Goal: Transaction & Acquisition: Purchase product/service

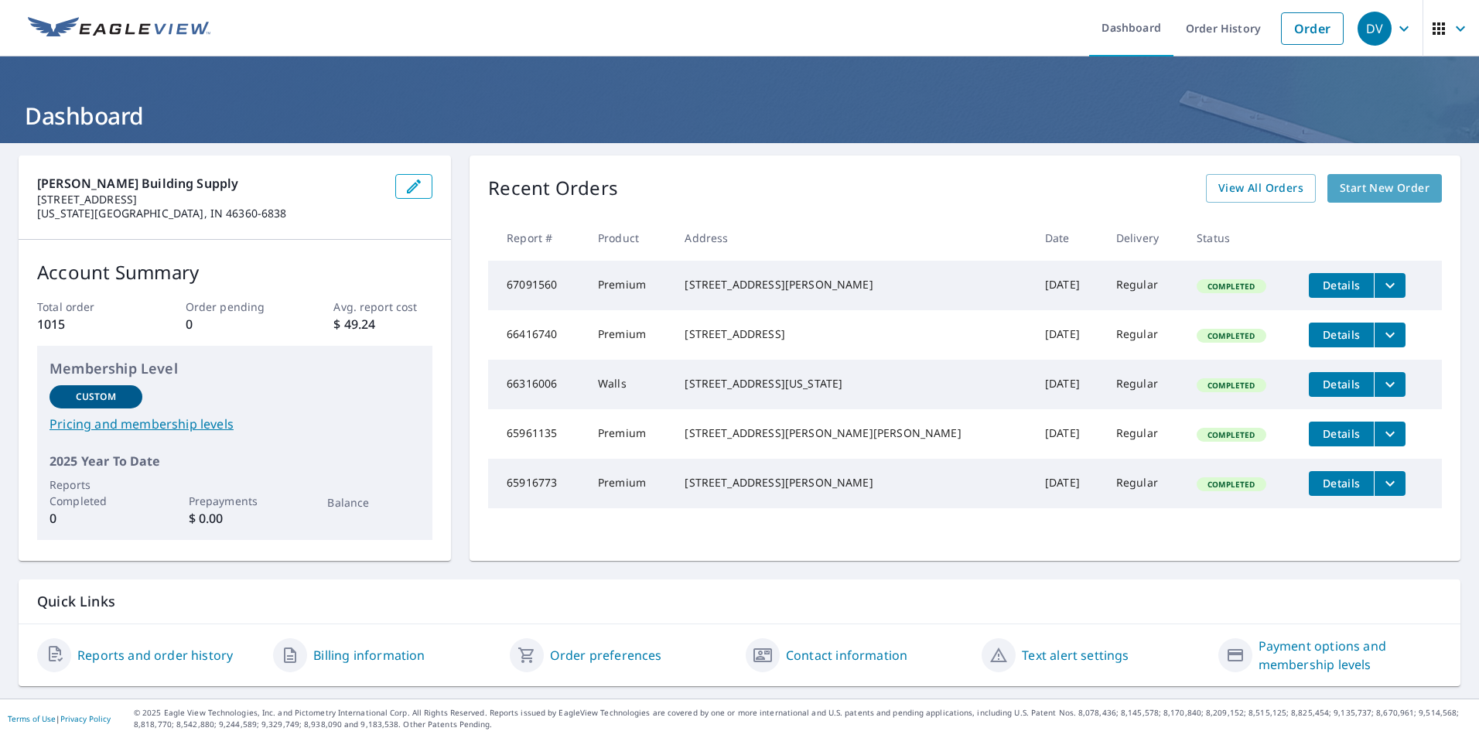
click at [1392, 188] on span "Start New Order" at bounding box center [1384, 188] width 90 height 19
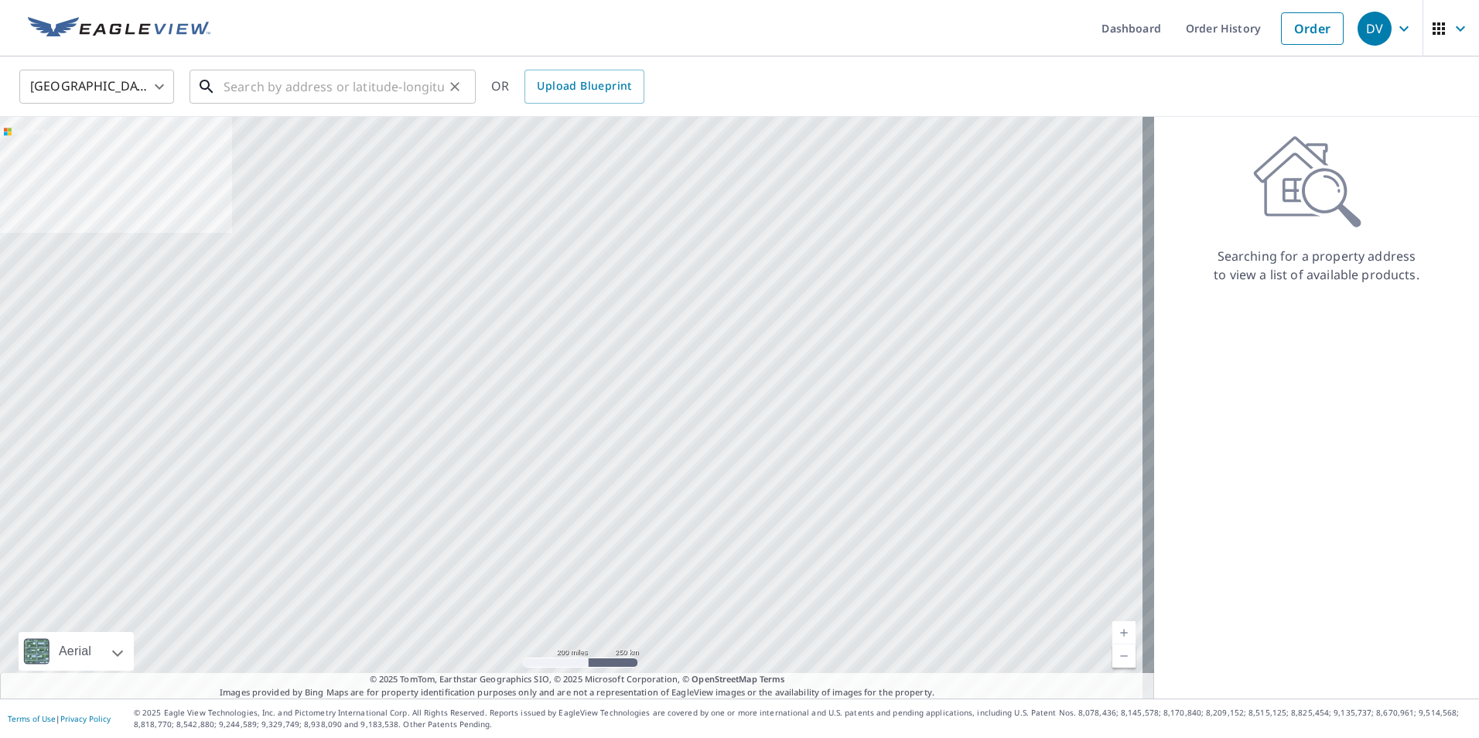
click at [343, 81] on input "text" at bounding box center [333, 86] width 220 height 43
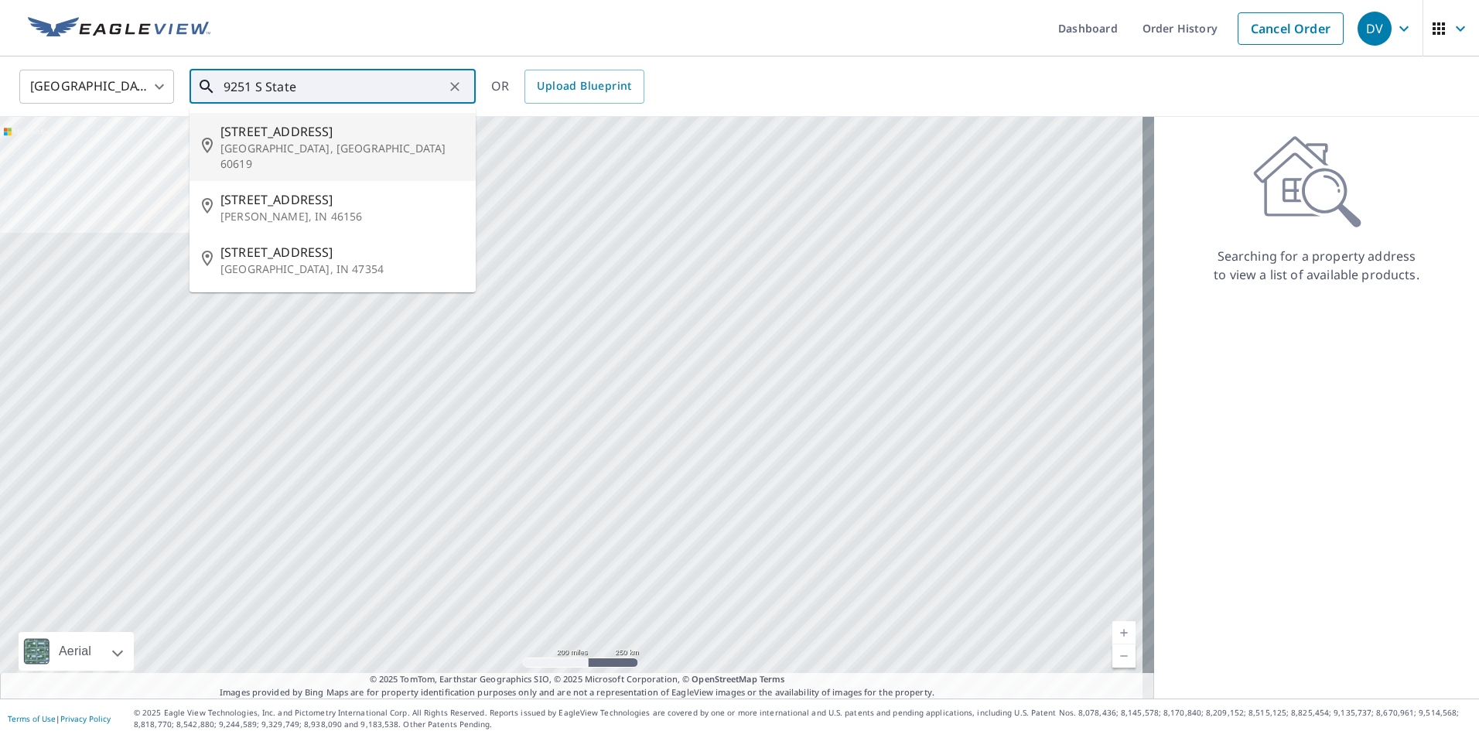
click at [347, 137] on span "[STREET_ADDRESS]" at bounding box center [341, 131] width 243 height 19
type input "[STREET_ADDRESS]"
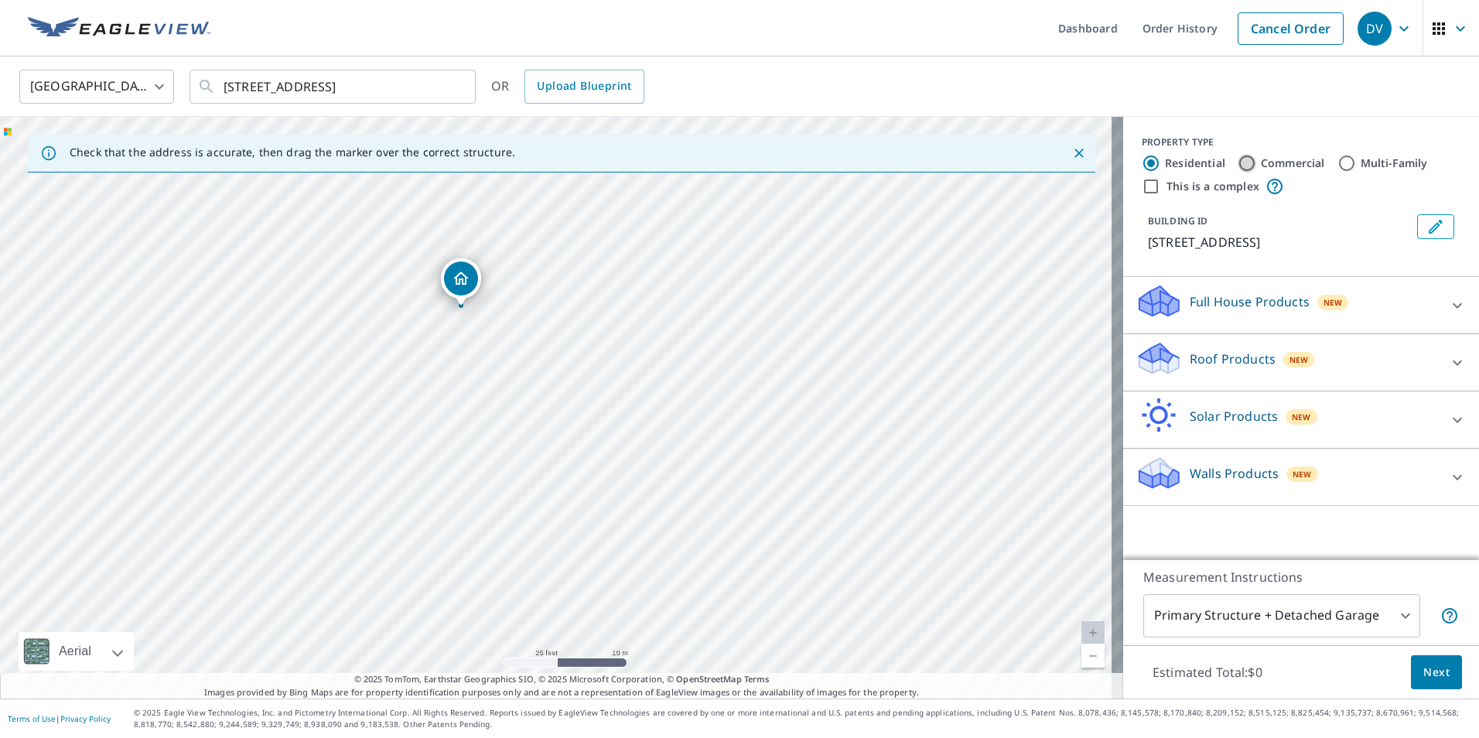
click at [1237, 160] on input "Commercial" at bounding box center [1246, 163] width 19 height 19
radio input "true"
type input "4"
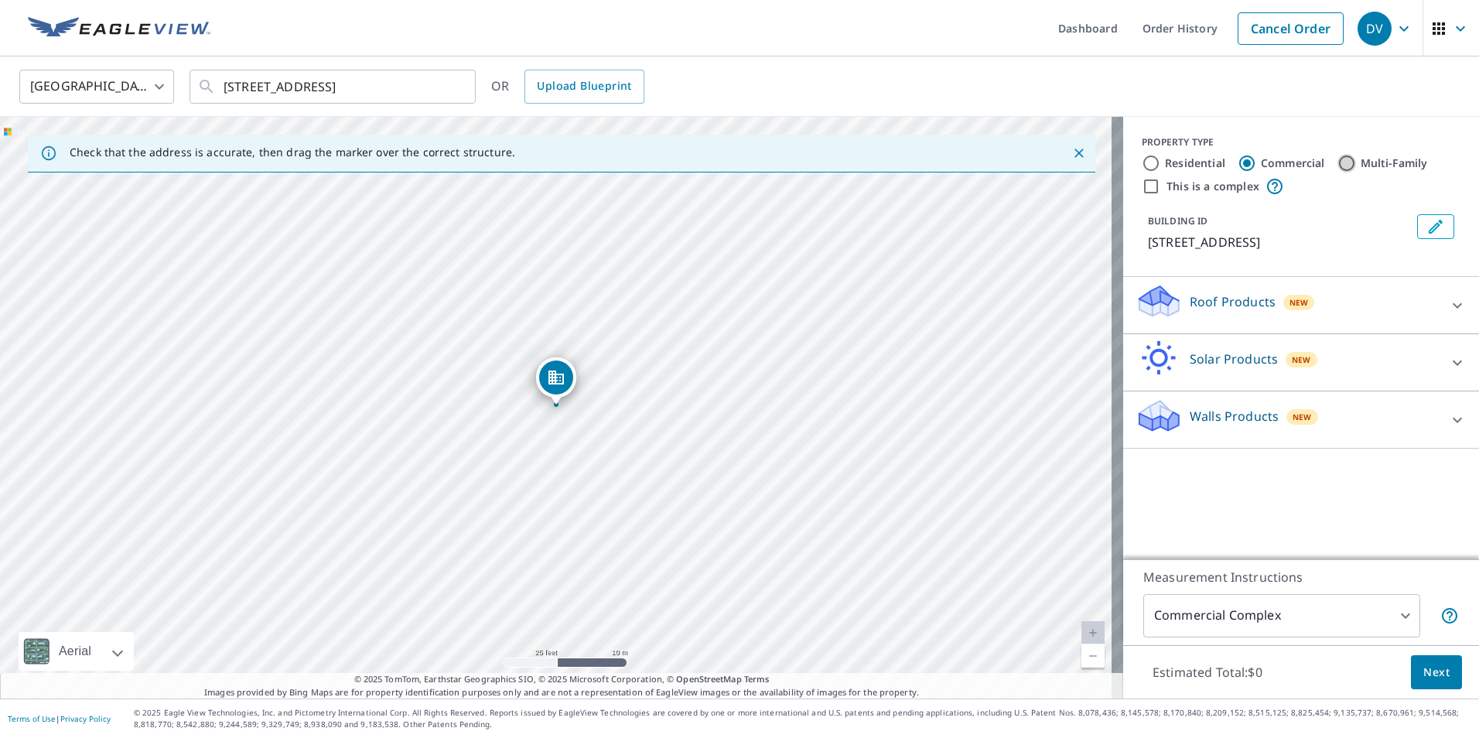
click at [1339, 157] on input "Multi-Family" at bounding box center [1346, 163] width 19 height 19
radio input "true"
type input "2"
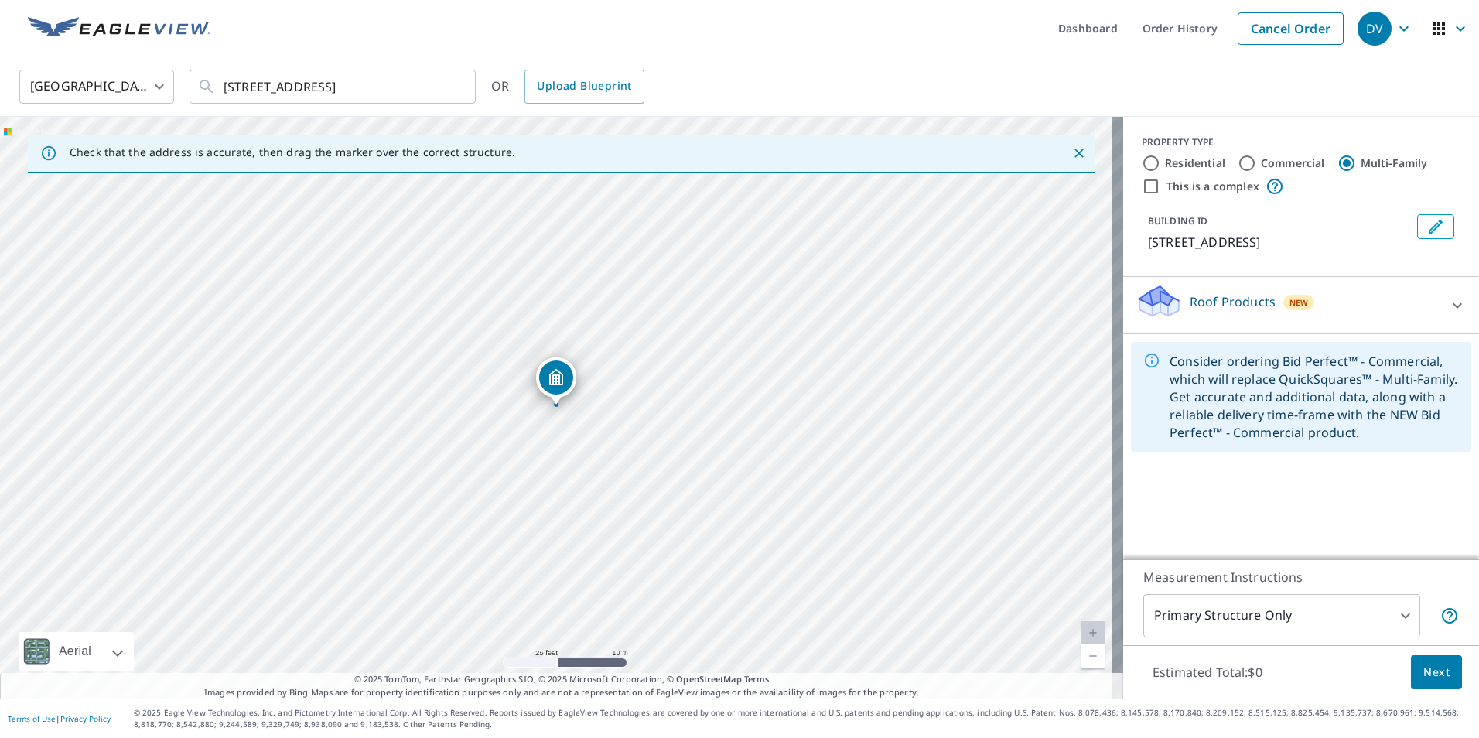
click at [1295, 159] on label "Commercial" at bounding box center [1293, 162] width 64 height 15
click at [1256, 159] on input "Commercial" at bounding box center [1246, 163] width 19 height 19
radio input "true"
type input "4"
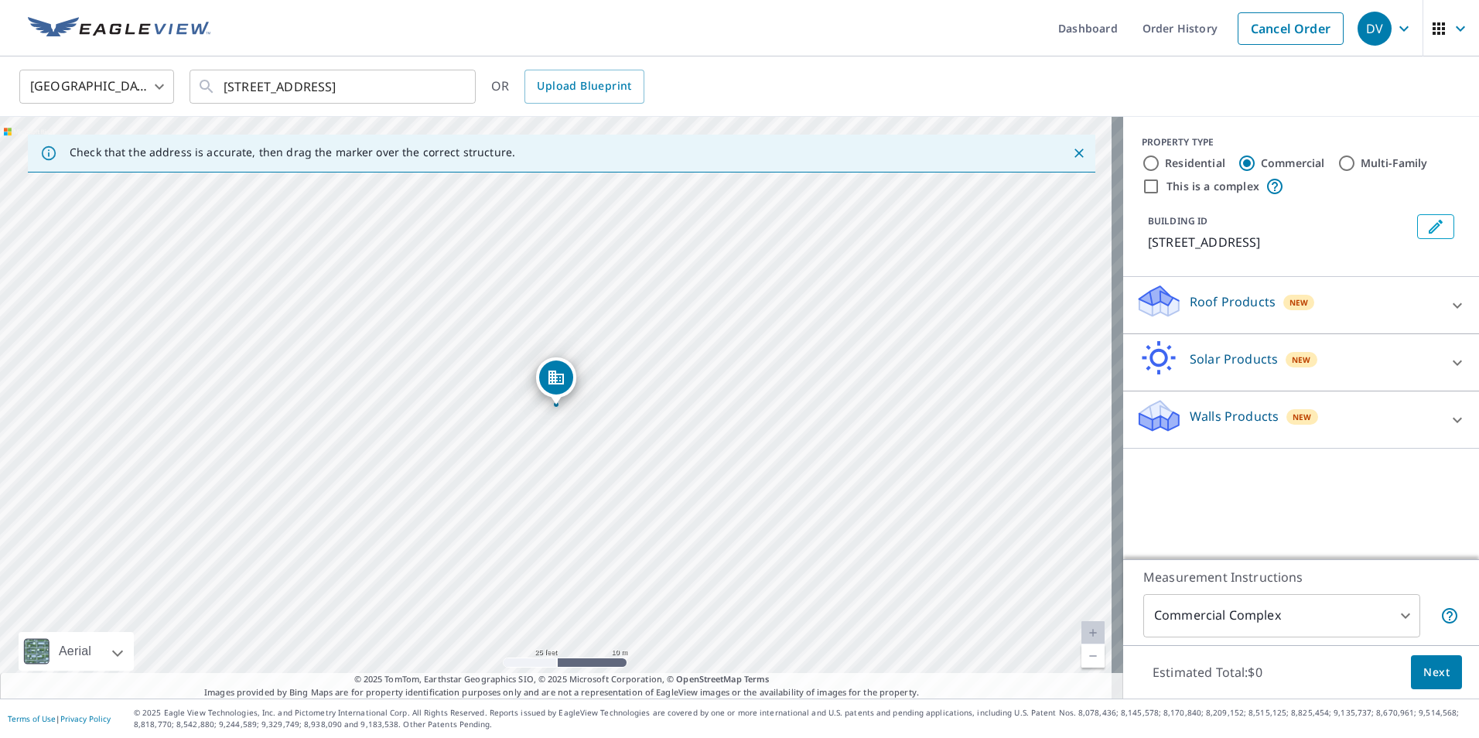
click at [1451, 300] on icon at bounding box center [1457, 305] width 19 height 19
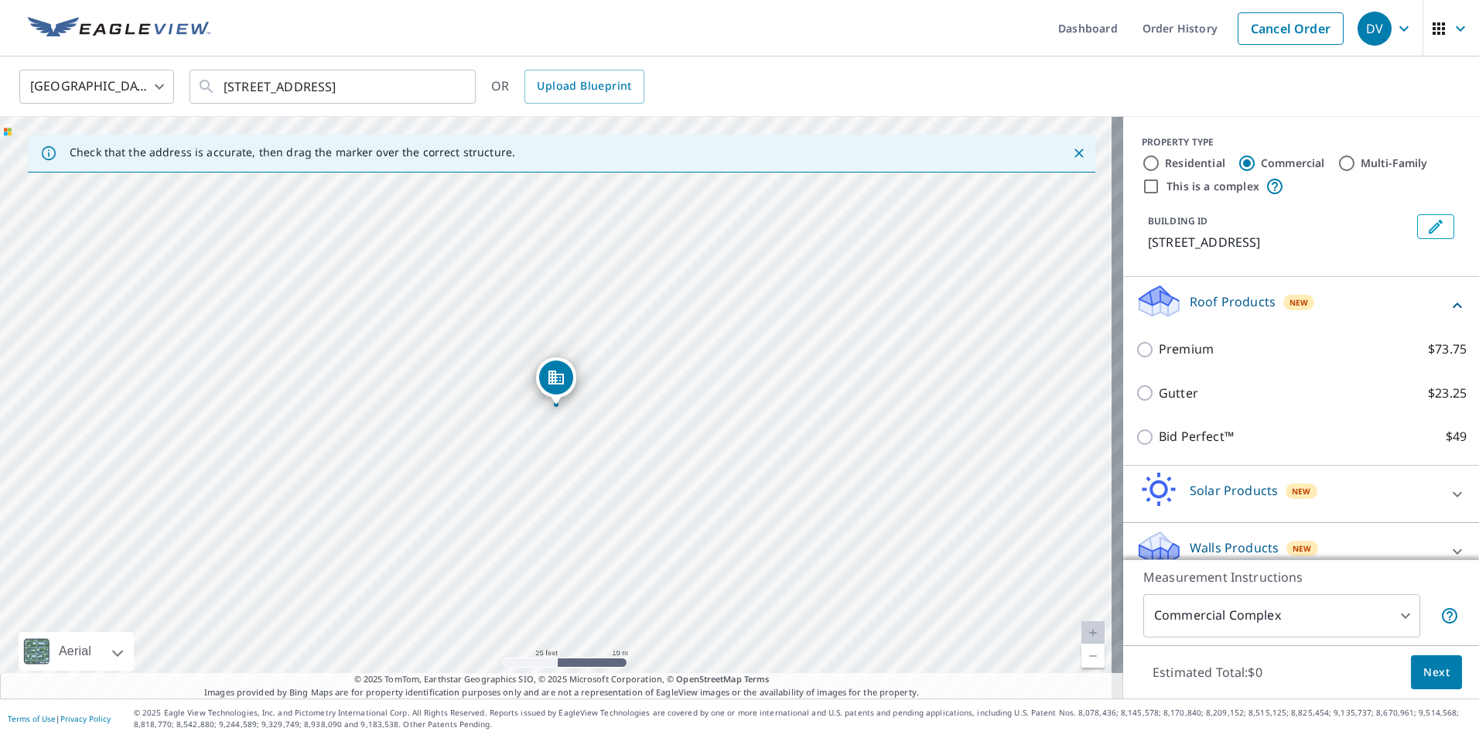
click at [1452, 305] on icon at bounding box center [1456, 304] width 9 height 5
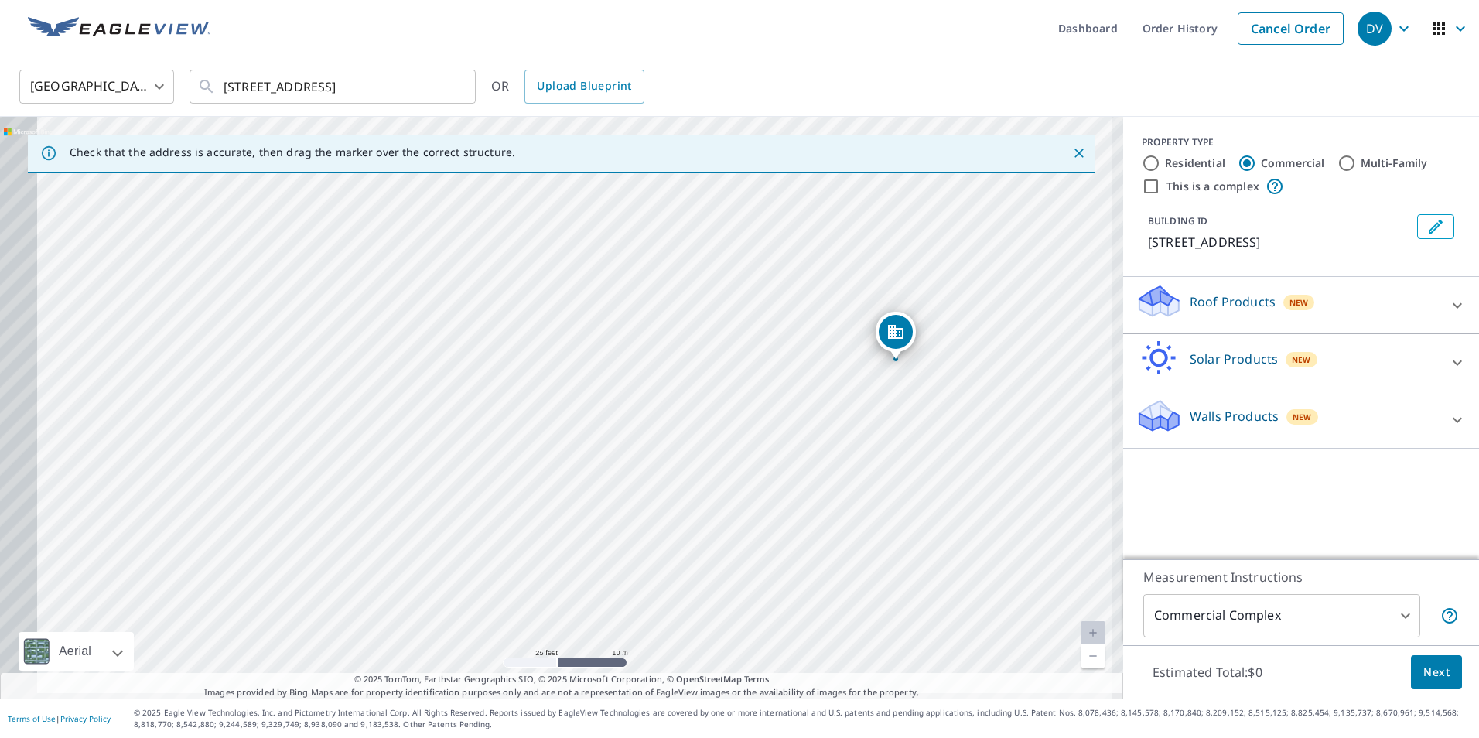
drag, startPoint x: 268, startPoint y: 365, endPoint x: 619, endPoint y: 315, distance: 354.7
click at [619, 315] on div "[STREET_ADDRESS]" at bounding box center [561, 408] width 1123 height 582
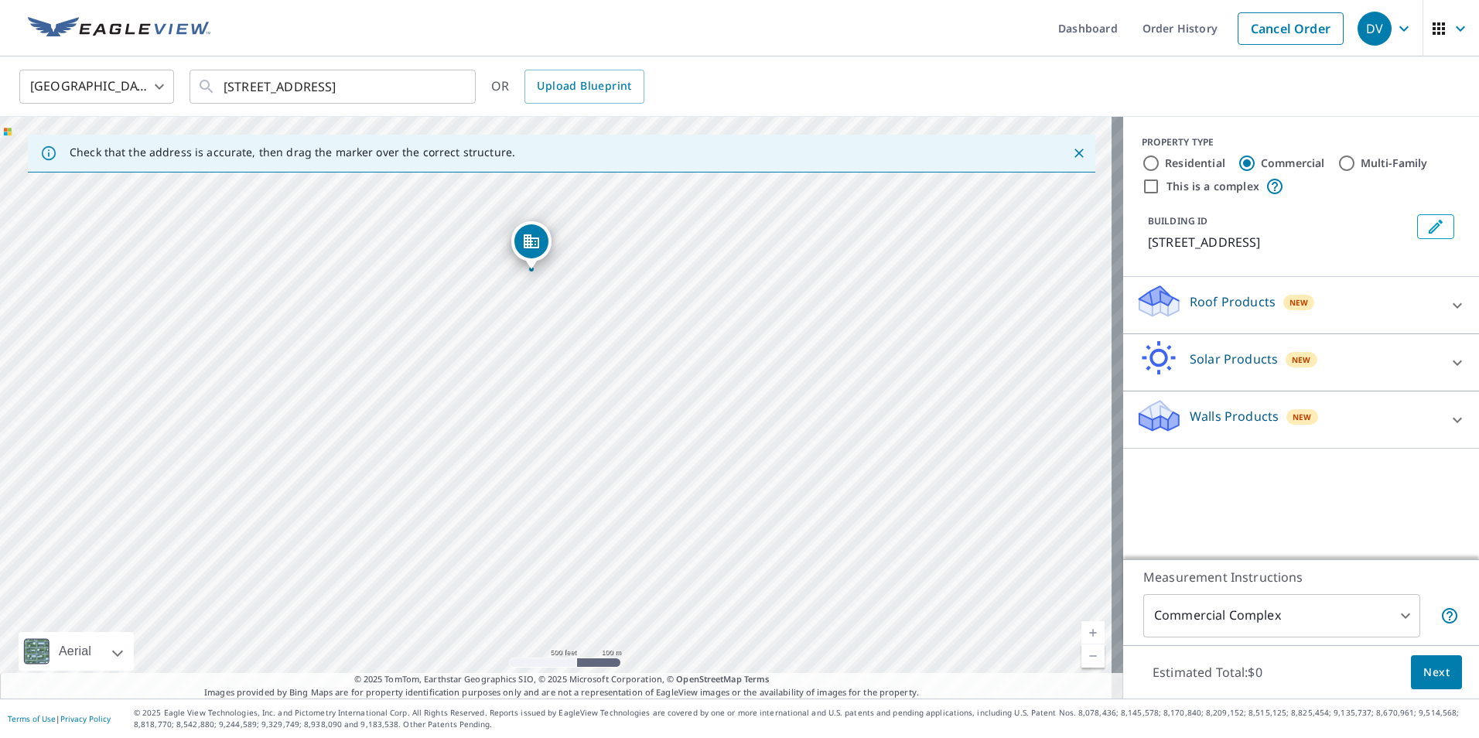
drag, startPoint x: 507, startPoint y: 492, endPoint x: 507, endPoint y: 339, distance: 152.3
click at [507, 339] on div "[STREET_ADDRESS]" at bounding box center [561, 408] width 1123 height 582
drag, startPoint x: 555, startPoint y: 501, endPoint x: 575, endPoint y: 317, distance: 185.1
click at [575, 317] on div "[STREET_ADDRESS]" at bounding box center [561, 408] width 1123 height 582
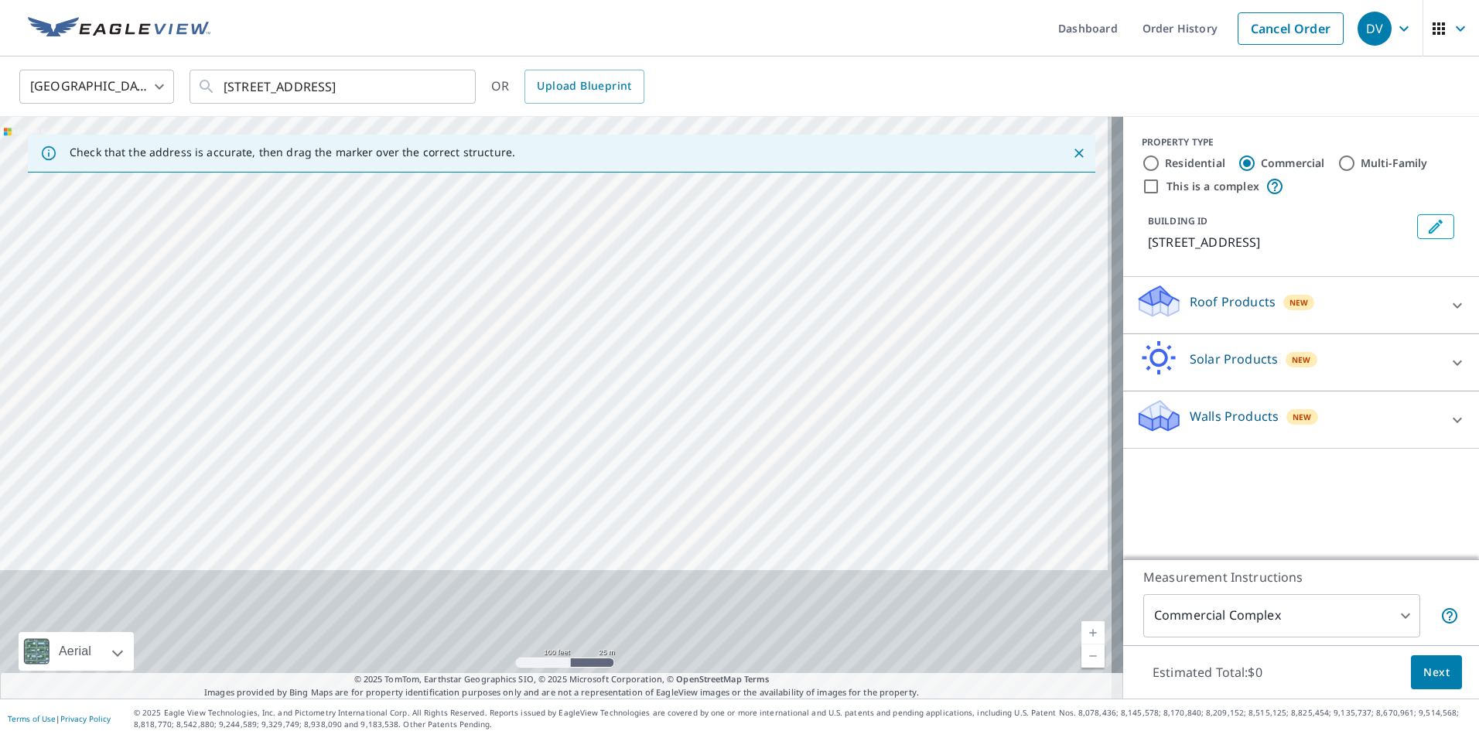
drag, startPoint x: 616, startPoint y: 510, endPoint x: 612, endPoint y: 247, distance: 263.0
click at [612, 247] on div "[STREET_ADDRESS]" at bounding box center [561, 408] width 1123 height 582
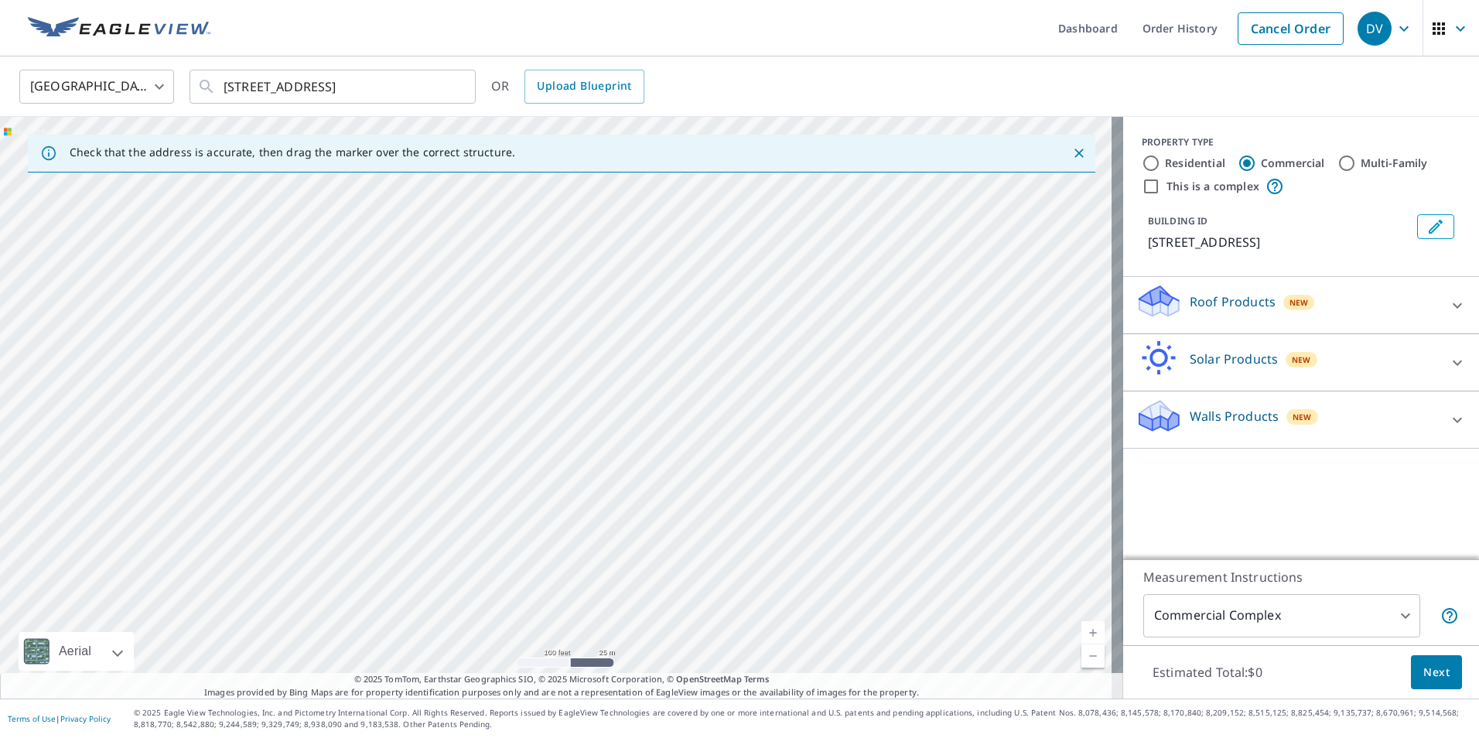
drag, startPoint x: 571, startPoint y: 291, endPoint x: 639, endPoint y: 542, distance: 260.2
click at [639, 542] on div "[STREET_ADDRESS]" at bounding box center [561, 408] width 1123 height 582
drag, startPoint x: 608, startPoint y: 371, endPoint x: 561, endPoint y: 604, distance: 237.5
click at [561, 604] on div "[STREET_ADDRESS]" at bounding box center [561, 408] width 1123 height 582
drag, startPoint x: 554, startPoint y: 399, endPoint x: 541, endPoint y: 577, distance: 178.3
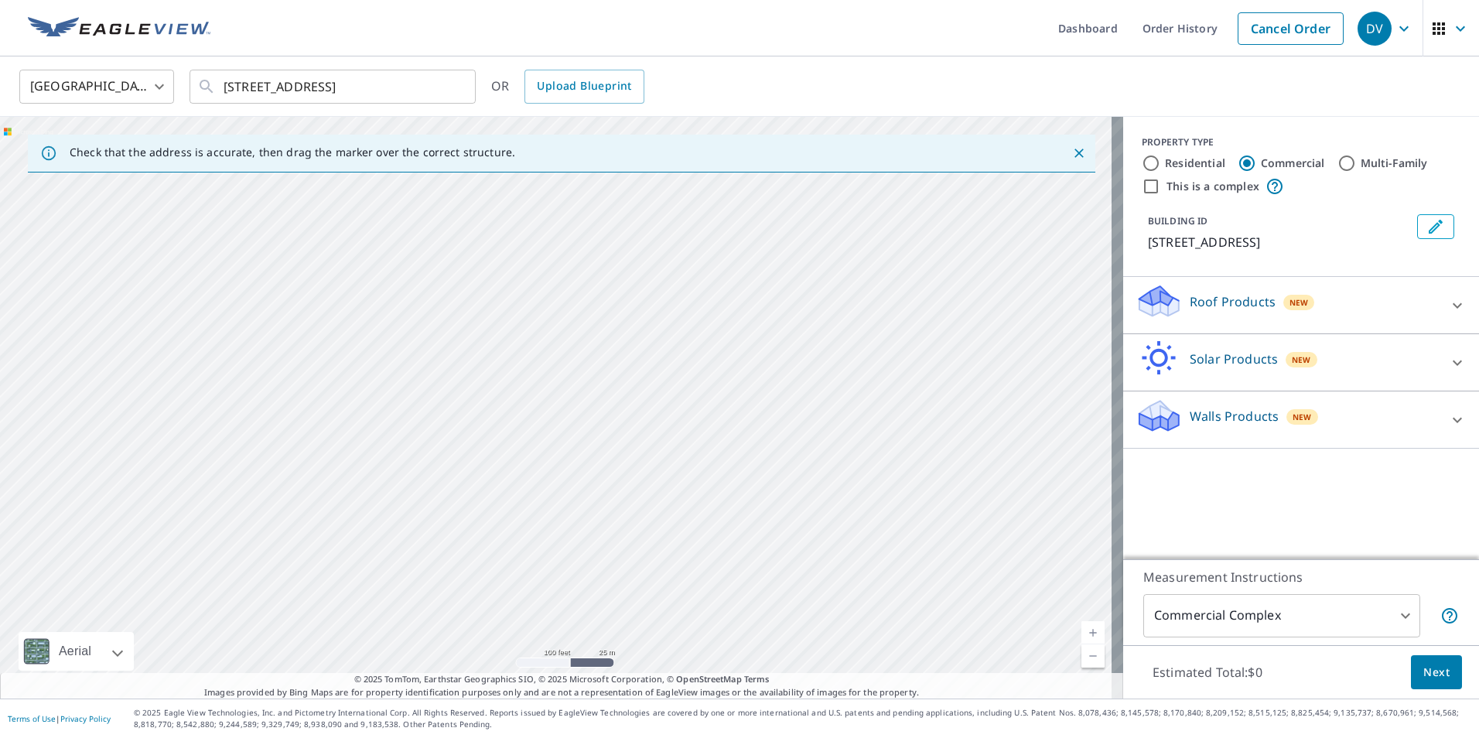
click at [541, 577] on div "[STREET_ADDRESS]" at bounding box center [561, 408] width 1123 height 582
drag, startPoint x: 534, startPoint y: 385, endPoint x: 531, endPoint y: 577, distance: 191.8
click at [531, 577] on div "[STREET_ADDRESS]" at bounding box center [561, 408] width 1123 height 582
drag, startPoint x: 513, startPoint y: 518, endPoint x: 513, endPoint y: 603, distance: 85.1
click at [512, 602] on div "[STREET_ADDRESS]" at bounding box center [561, 408] width 1123 height 582
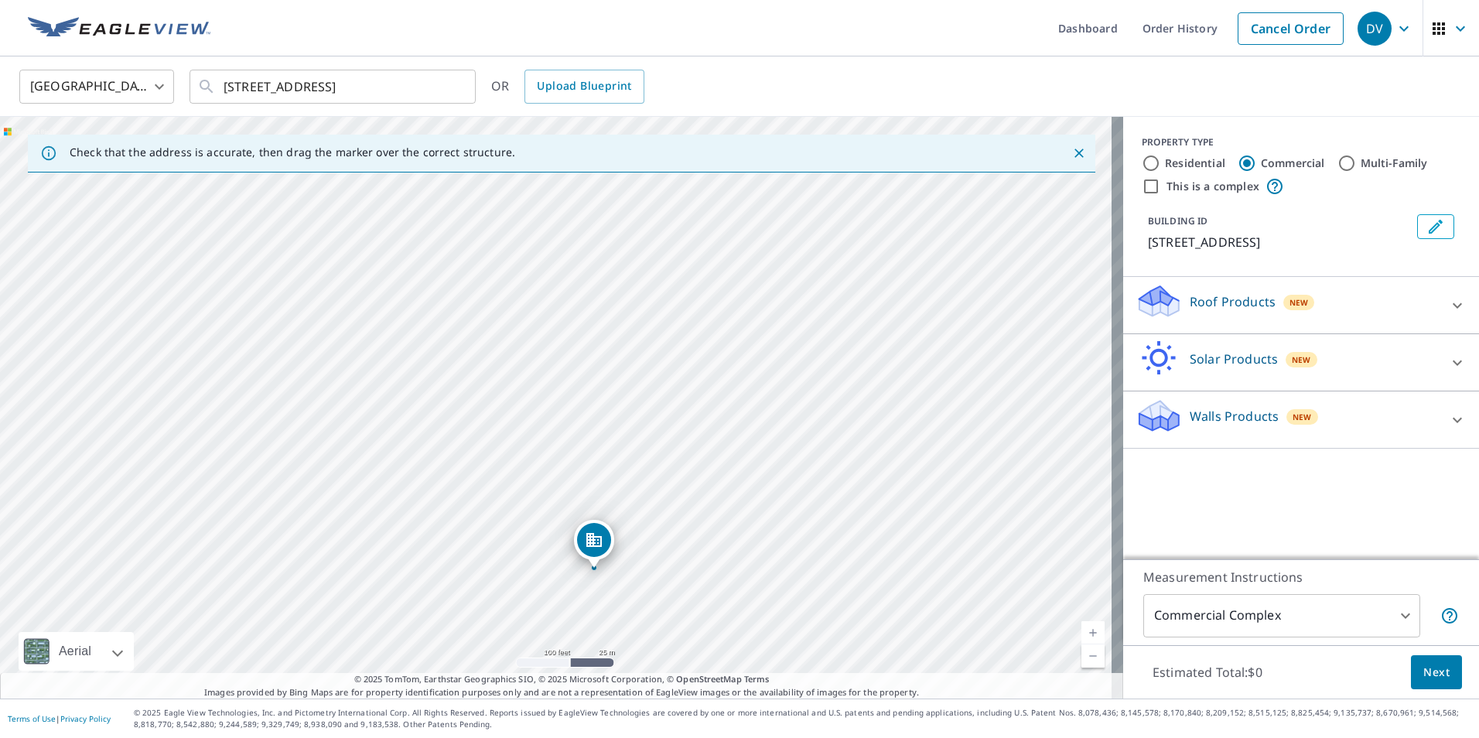
drag, startPoint x: 509, startPoint y: 326, endPoint x: 506, endPoint y: 533, distance: 206.5
click at [506, 533] on div "[STREET_ADDRESS]" at bounding box center [561, 408] width 1123 height 582
drag, startPoint x: 476, startPoint y: 343, endPoint x: 474, endPoint y: 573, distance: 230.5
click at [474, 573] on div "[STREET_ADDRESS]" at bounding box center [561, 408] width 1123 height 582
drag, startPoint x: 462, startPoint y: 309, endPoint x: 536, endPoint y: 213, distance: 121.3
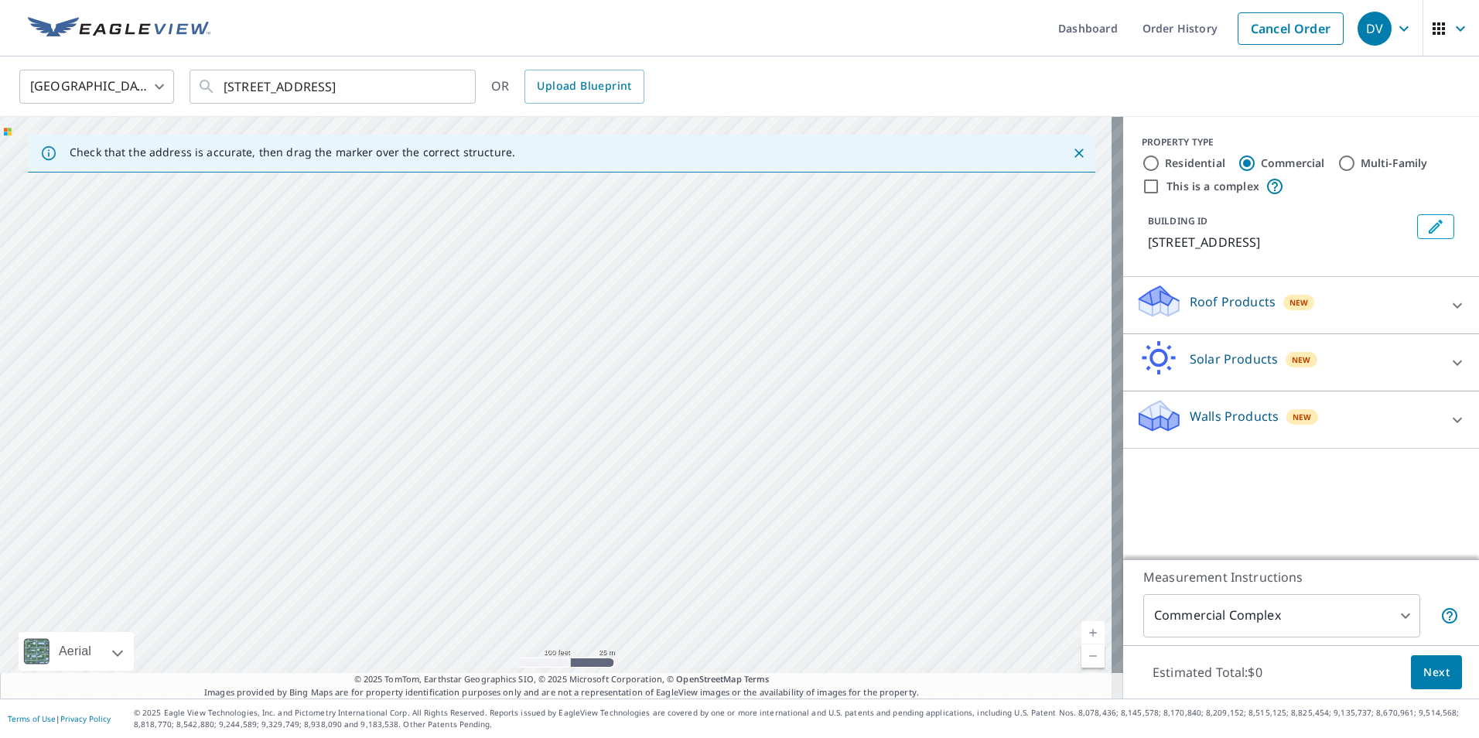
click at [536, 213] on div "[STREET_ADDRESS]" at bounding box center [561, 408] width 1123 height 582
drag, startPoint x: 652, startPoint y: 439, endPoint x: 660, endPoint y: 203, distance: 236.0
click at [660, 203] on div "[STREET_ADDRESS]" at bounding box center [561, 408] width 1123 height 582
drag, startPoint x: 609, startPoint y: 227, endPoint x: 609, endPoint y: 184, distance: 42.5
click at [609, 184] on div "[STREET_ADDRESS]" at bounding box center [561, 408] width 1123 height 582
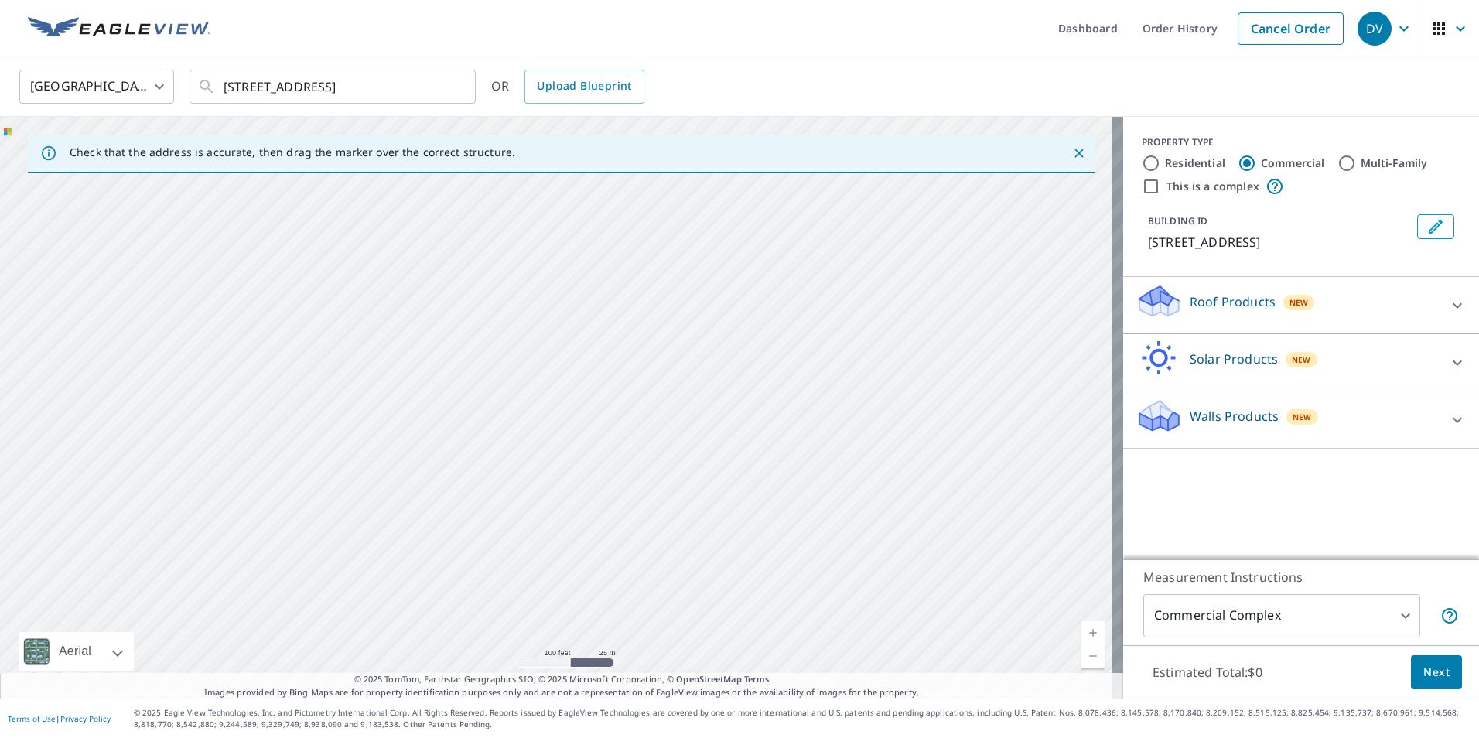
drag, startPoint x: 601, startPoint y: 329, endPoint x: 608, endPoint y: 241, distance: 88.4
click at [608, 241] on div "[STREET_ADDRESS]" at bounding box center [561, 408] width 1123 height 582
drag, startPoint x: 580, startPoint y: 426, endPoint x: 594, endPoint y: 274, distance: 153.0
click at [594, 274] on div "[STREET_ADDRESS]" at bounding box center [561, 408] width 1123 height 582
drag, startPoint x: 571, startPoint y: 408, endPoint x: 583, endPoint y: 295, distance: 112.7
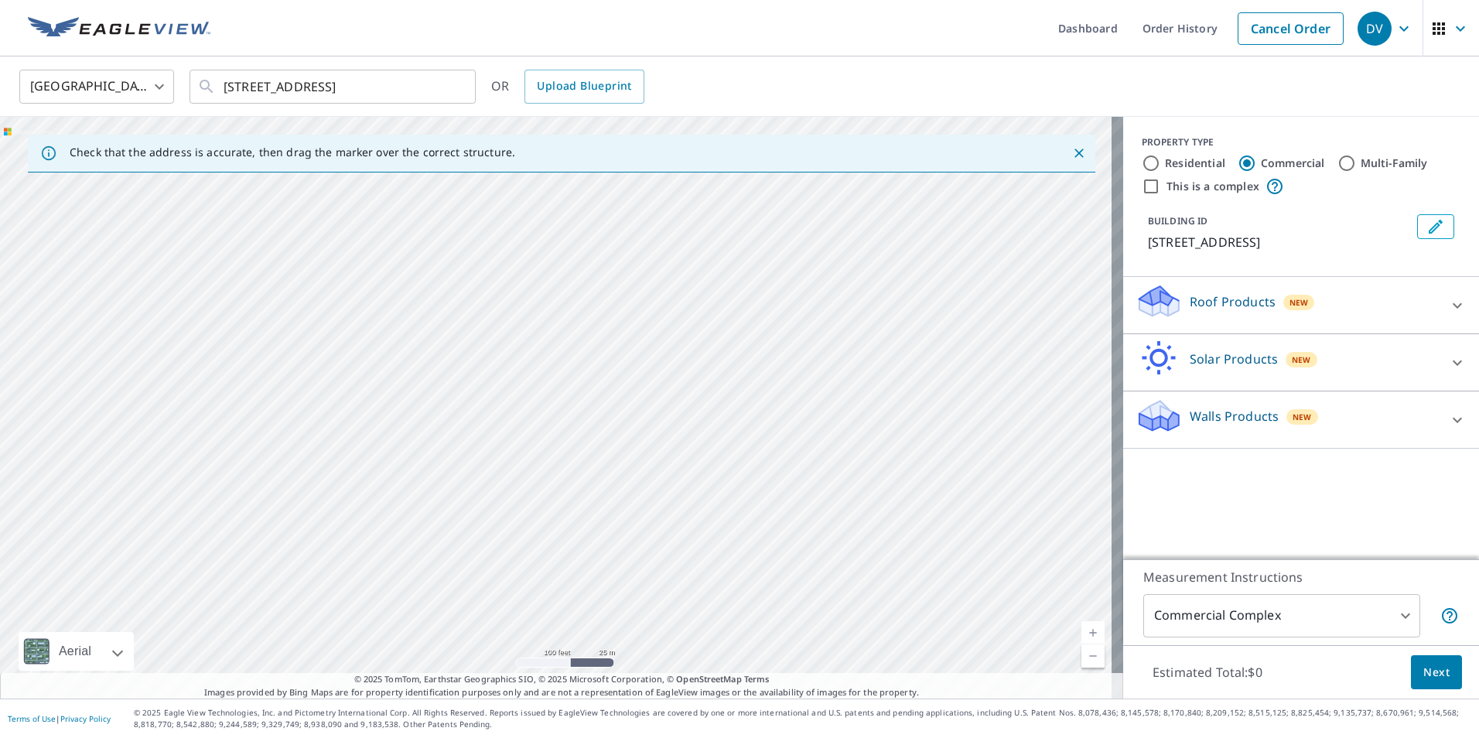
click at [583, 295] on div "[STREET_ADDRESS]" at bounding box center [561, 408] width 1123 height 582
drag, startPoint x: 581, startPoint y: 428, endPoint x: 570, endPoint y: 267, distance: 161.2
click at [570, 267] on div "[STREET_ADDRESS]" at bounding box center [561, 408] width 1123 height 582
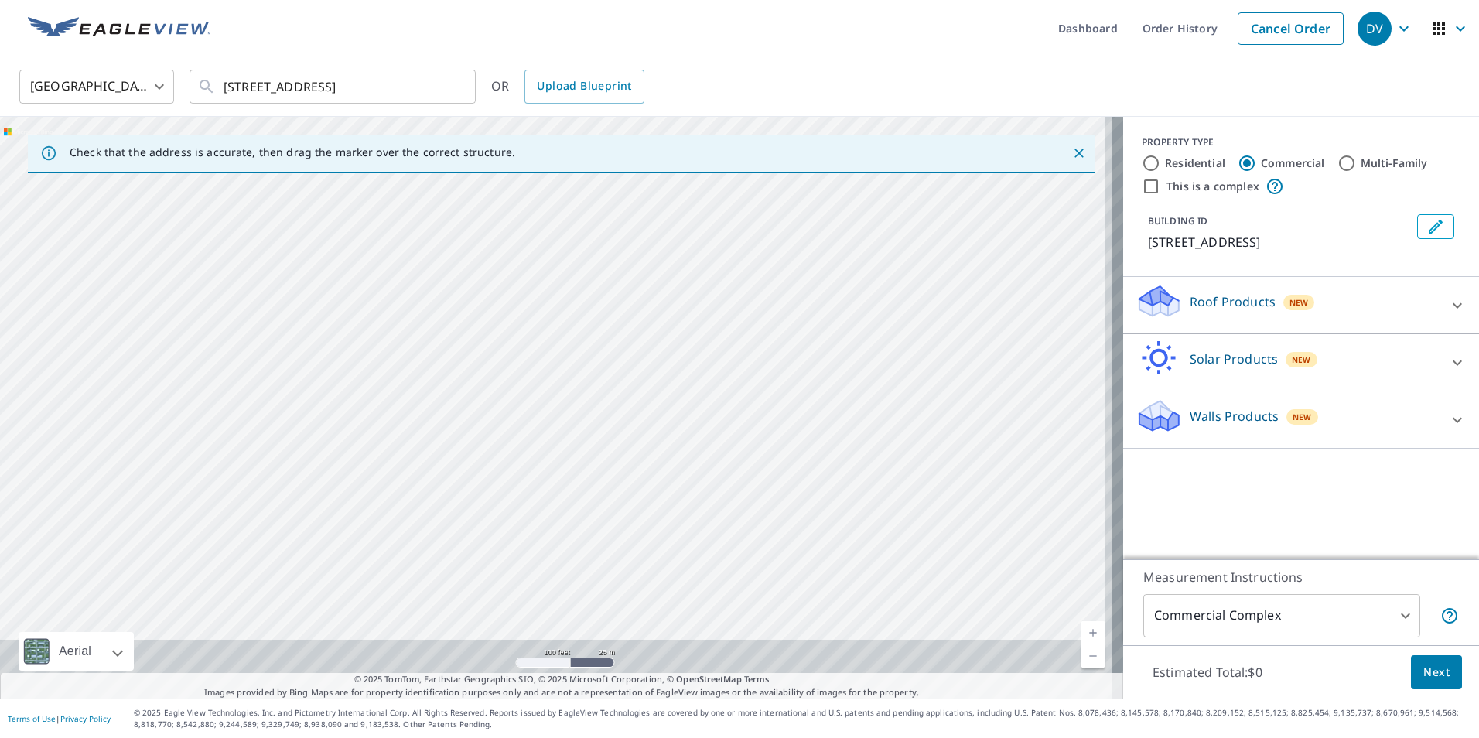
drag, startPoint x: 576, startPoint y: 456, endPoint x: 545, endPoint y: 247, distance: 211.1
click at [546, 249] on div "[STREET_ADDRESS]" at bounding box center [561, 408] width 1123 height 582
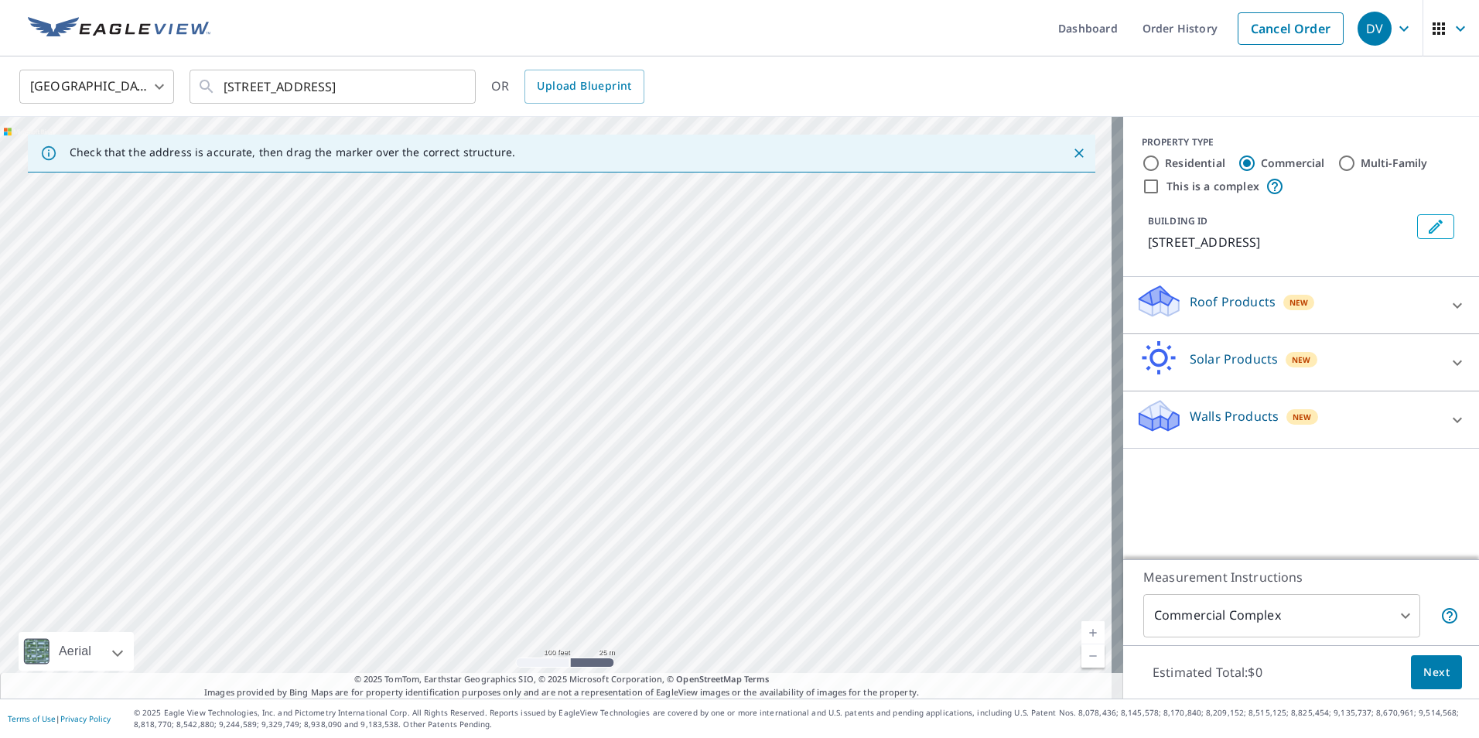
drag, startPoint x: 610, startPoint y: 505, endPoint x: 544, endPoint y: 290, distance: 224.8
click at [544, 290] on div "[STREET_ADDRESS]" at bounding box center [561, 408] width 1123 height 582
drag, startPoint x: 742, startPoint y: 517, endPoint x: 585, endPoint y: 247, distance: 311.6
click at [585, 247] on div "[STREET_ADDRESS]" at bounding box center [561, 408] width 1123 height 582
drag, startPoint x: 630, startPoint y: 426, endPoint x: 717, endPoint y: 549, distance: 150.4
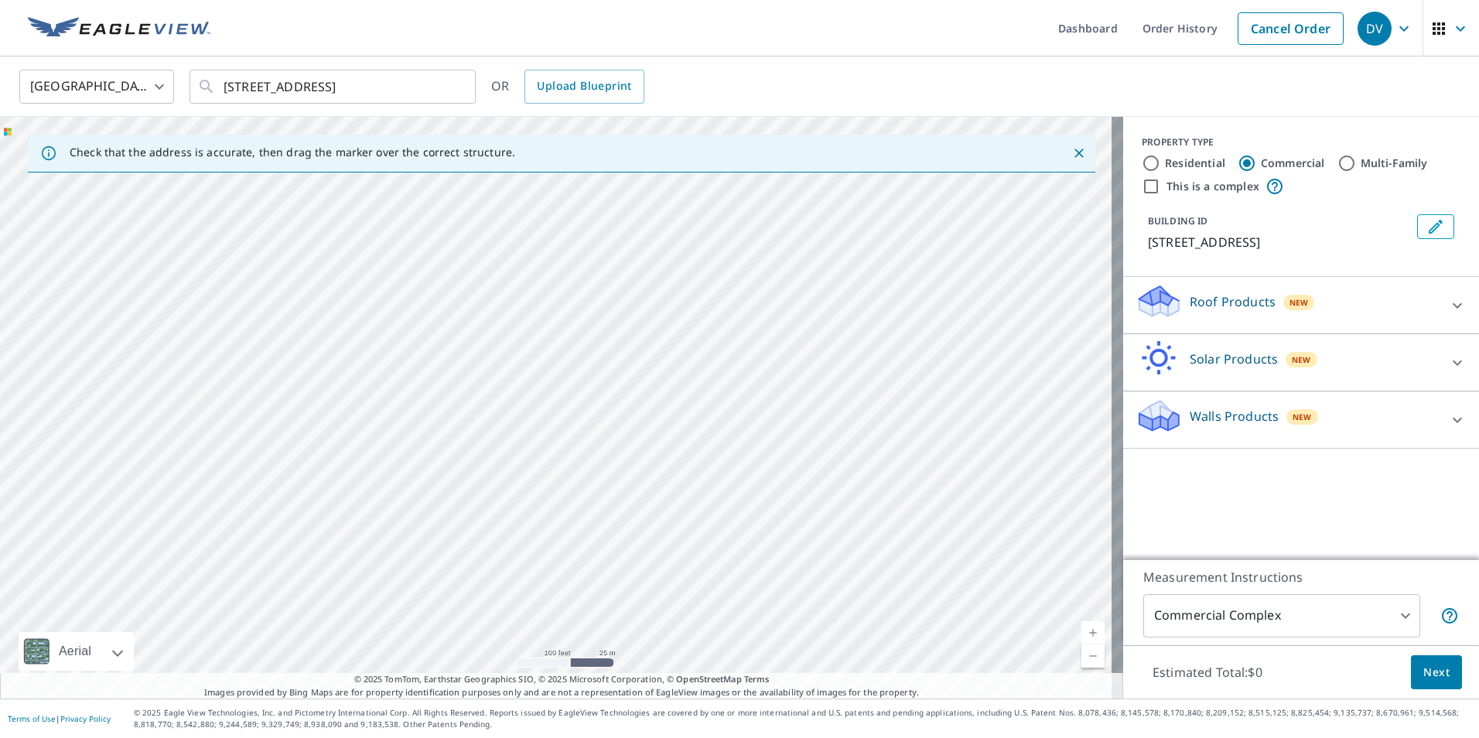
click at [717, 549] on div "[STREET_ADDRESS]" at bounding box center [561, 408] width 1123 height 582
drag, startPoint x: 559, startPoint y: 343, endPoint x: 601, endPoint y: 634, distance: 294.5
click at [601, 634] on div "[STREET_ADDRESS]" at bounding box center [561, 408] width 1123 height 582
drag, startPoint x: 536, startPoint y: 515, endPoint x: 531, endPoint y: 587, distance: 72.1
click at [531, 587] on div "[STREET_ADDRESS]" at bounding box center [561, 408] width 1123 height 582
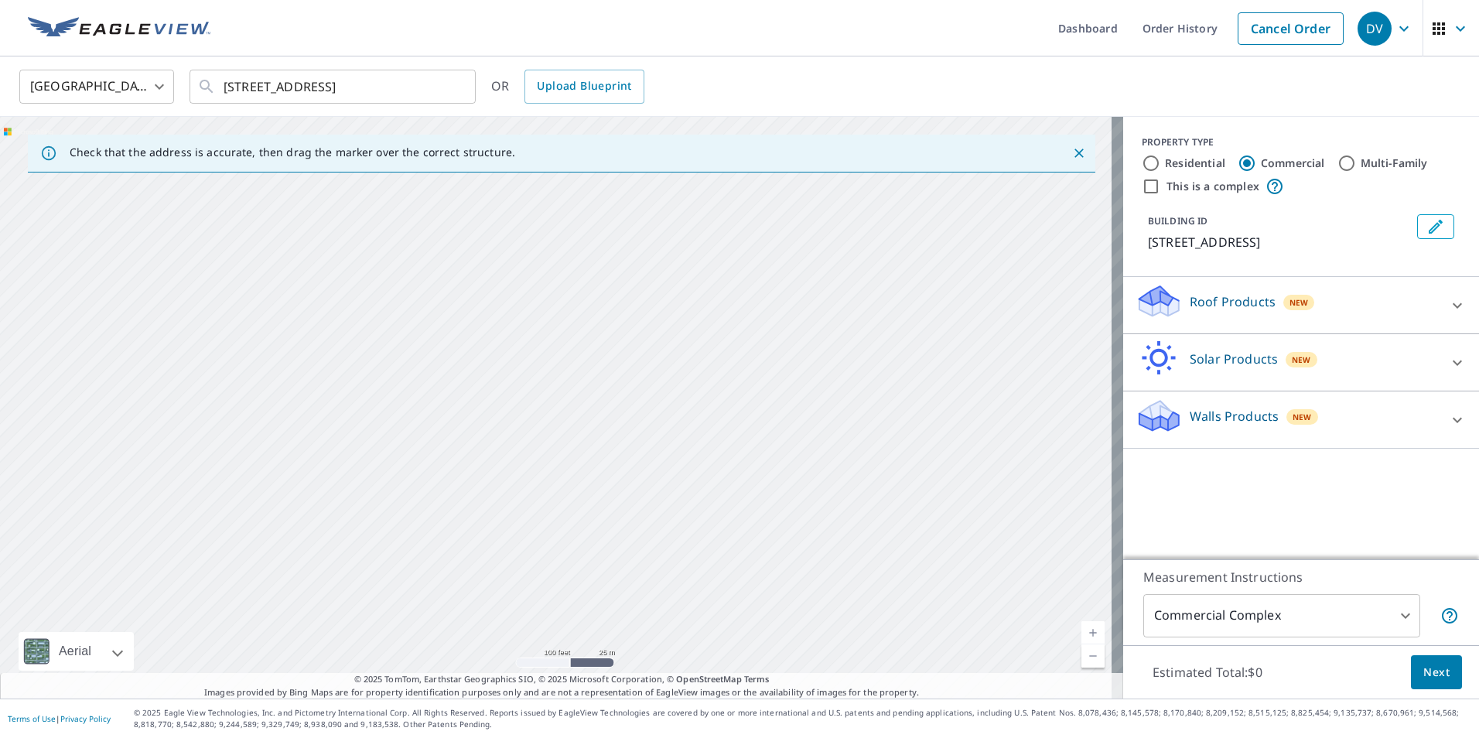
drag, startPoint x: 479, startPoint y: 488, endPoint x: 482, endPoint y: 531, distance: 43.4
click at [482, 531] on div "[STREET_ADDRESS]" at bounding box center [561, 408] width 1123 height 582
drag, startPoint x: 465, startPoint y: 367, endPoint x: 477, endPoint y: 459, distance: 93.6
click at [477, 459] on div "[STREET_ADDRESS]" at bounding box center [561, 408] width 1123 height 582
drag, startPoint x: 537, startPoint y: 374, endPoint x: 532, endPoint y: 487, distance: 113.0
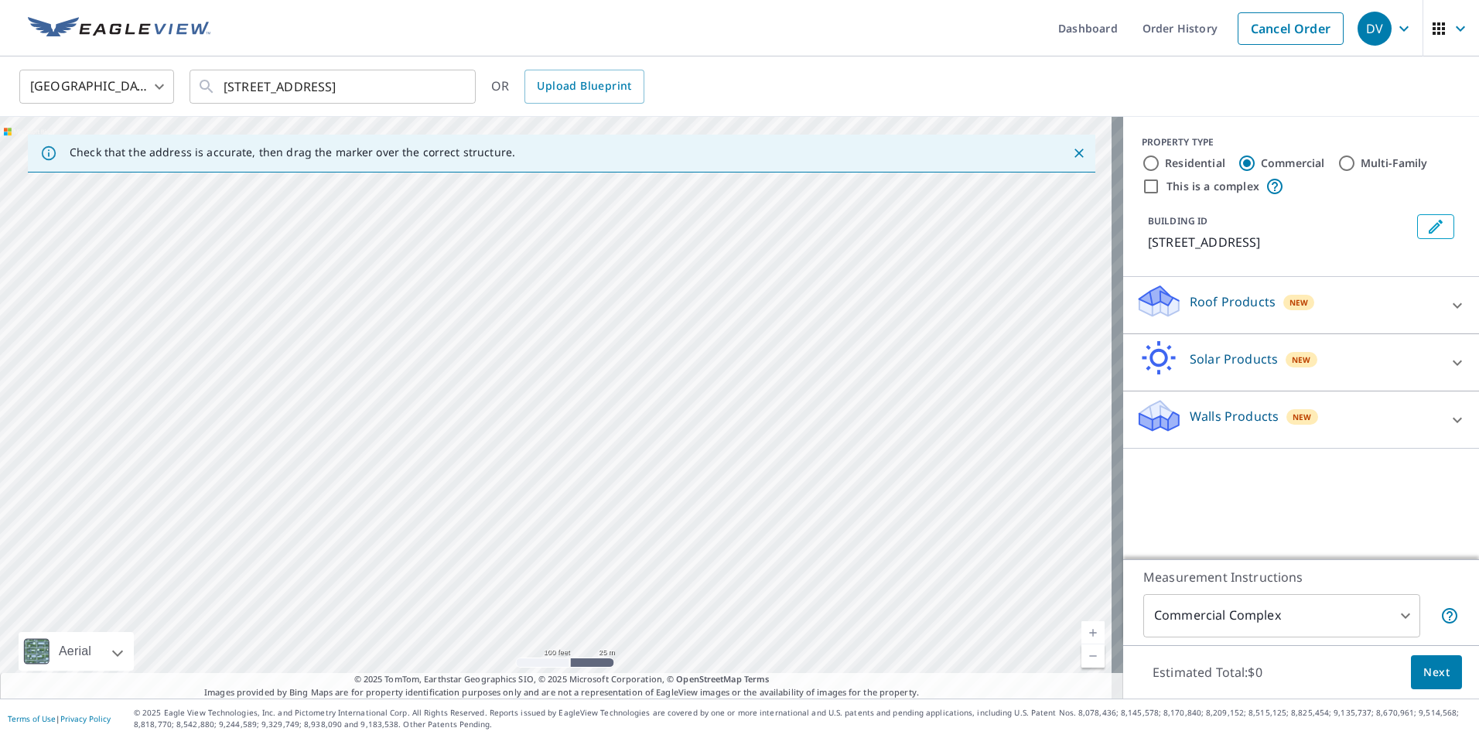
click at [532, 487] on div "[STREET_ADDRESS]" at bounding box center [561, 408] width 1123 height 582
drag, startPoint x: 507, startPoint y: 334, endPoint x: 522, endPoint y: 524, distance: 190.0
click at [522, 524] on div "[STREET_ADDRESS]" at bounding box center [561, 408] width 1123 height 582
drag, startPoint x: 517, startPoint y: 326, endPoint x: 533, endPoint y: 521, distance: 195.5
click at [533, 521] on div "[STREET_ADDRESS]" at bounding box center [561, 408] width 1123 height 582
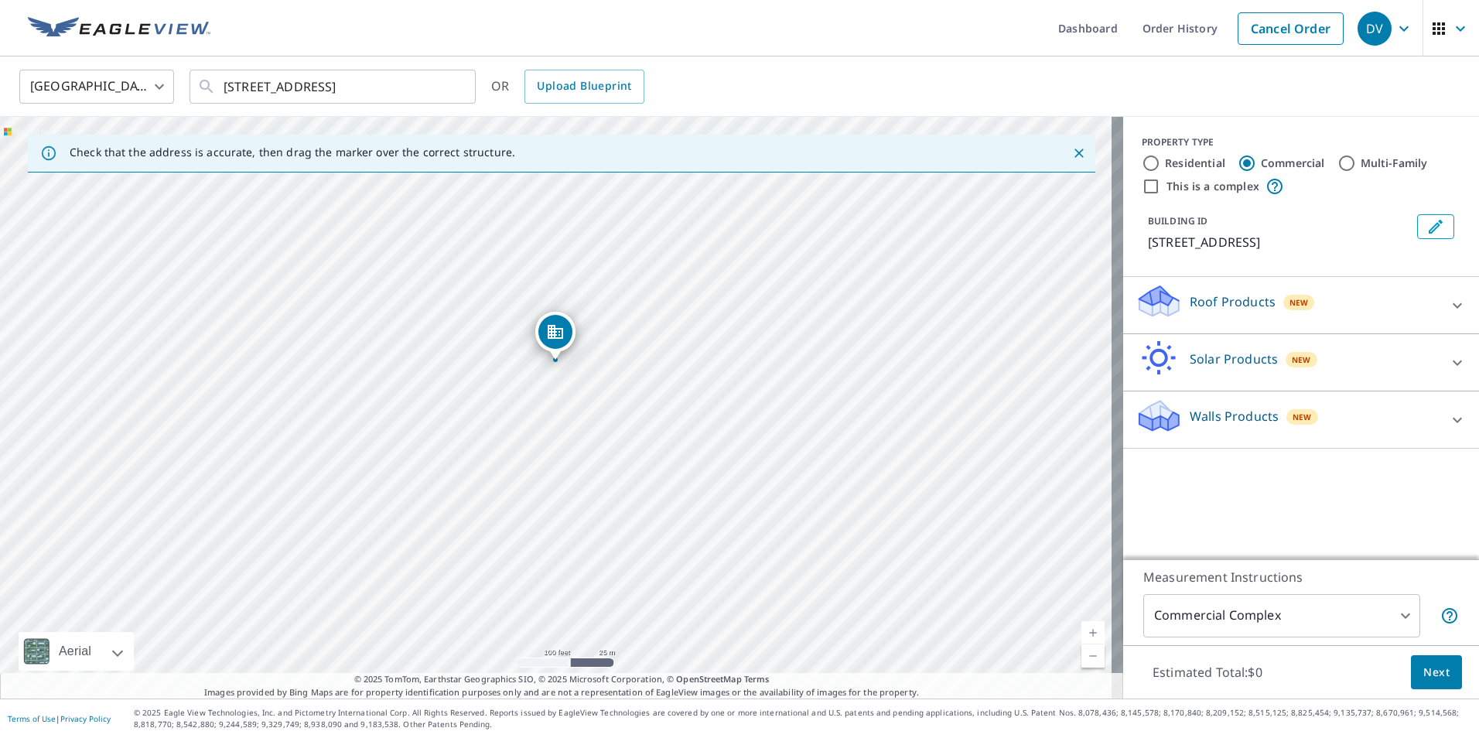
drag, startPoint x: 536, startPoint y: 320, endPoint x: 535, endPoint y: 476, distance: 155.4
click at [535, 476] on div "[STREET_ADDRESS]" at bounding box center [561, 408] width 1123 height 582
drag, startPoint x: 666, startPoint y: 292, endPoint x: 777, endPoint y: 524, distance: 257.3
click at [777, 524] on div "[STREET_ADDRESS]" at bounding box center [561, 408] width 1123 height 582
drag, startPoint x: 586, startPoint y: 535, endPoint x: 558, endPoint y: 597, distance: 67.8
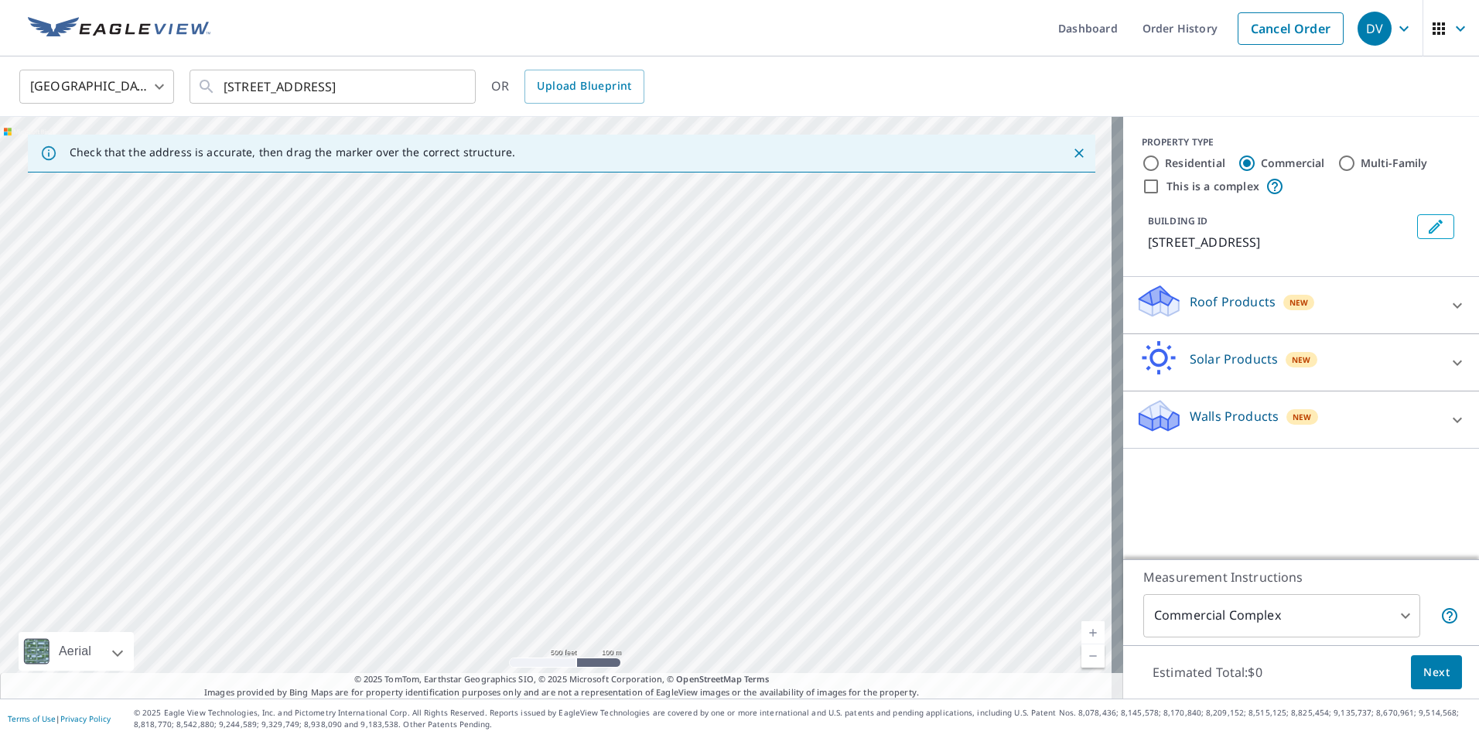
click at [558, 596] on div "[STREET_ADDRESS]" at bounding box center [561, 408] width 1123 height 582
drag, startPoint x: 569, startPoint y: 551, endPoint x: 575, endPoint y: 570, distance: 20.3
click at [575, 570] on div "[STREET_ADDRESS]" at bounding box center [561, 408] width 1123 height 582
drag, startPoint x: 523, startPoint y: 317, endPoint x: 561, endPoint y: 425, distance: 114.2
click at [561, 425] on div "[STREET_ADDRESS]" at bounding box center [561, 408] width 1123 height 582
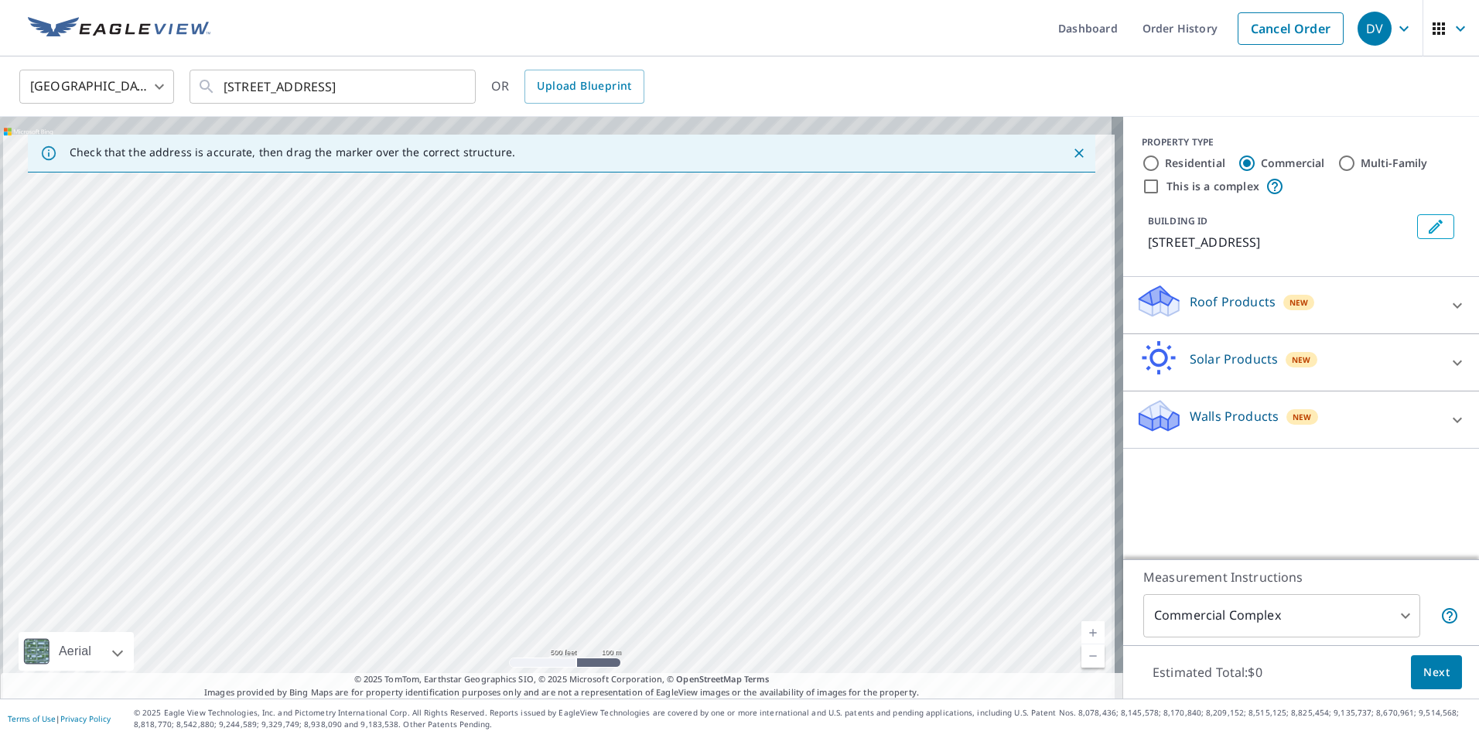
drag, startPoint x: 518, startPoint y: 373, endPoint x: 534, endPoint y: 485, distance: 113.3
click at [534, 485] on div "[STREET_ADDRESS]" at bounding box center [561, 408] width 1123 height 582
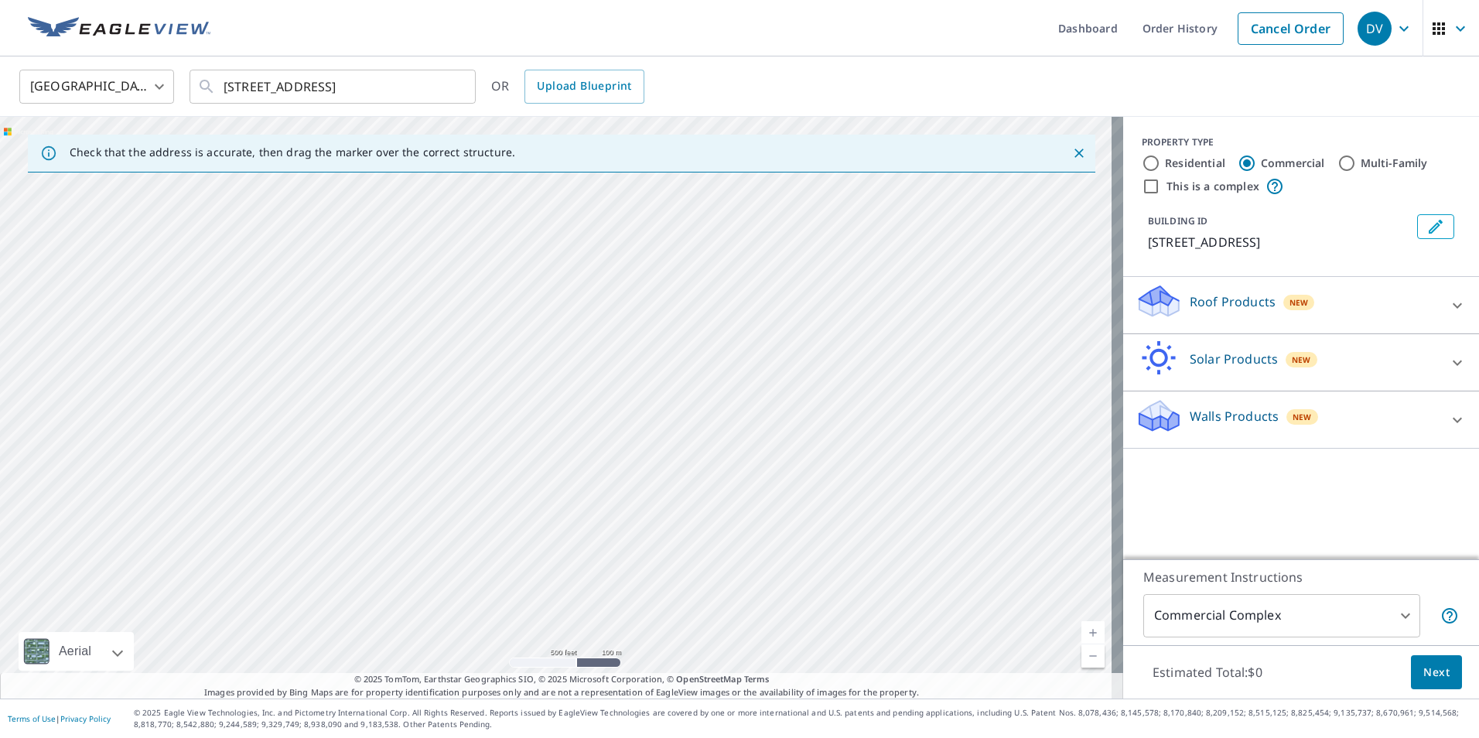
drag, startPoint x: 577, startPoint y: 477, endPoint x: 476, endPoint y: 250, distance: 248.6
click at [476, 250] on div "[STREET_ADDRESS]" at bounding box center [561, 408] width 1123 height 582
drag, startPoint x: 500, startPoint y: 347, endPoint x: 440, endPoint y: 186, distance: 172.2
click at [440, 186] on div "[STREET_ADDRESS]" at bounding box center [561, 408] width 1123 height 582
drag, startPoint x: 599, startPoint y: 499, endPoint x: 533, endPoint y: 309, distance: 201.5
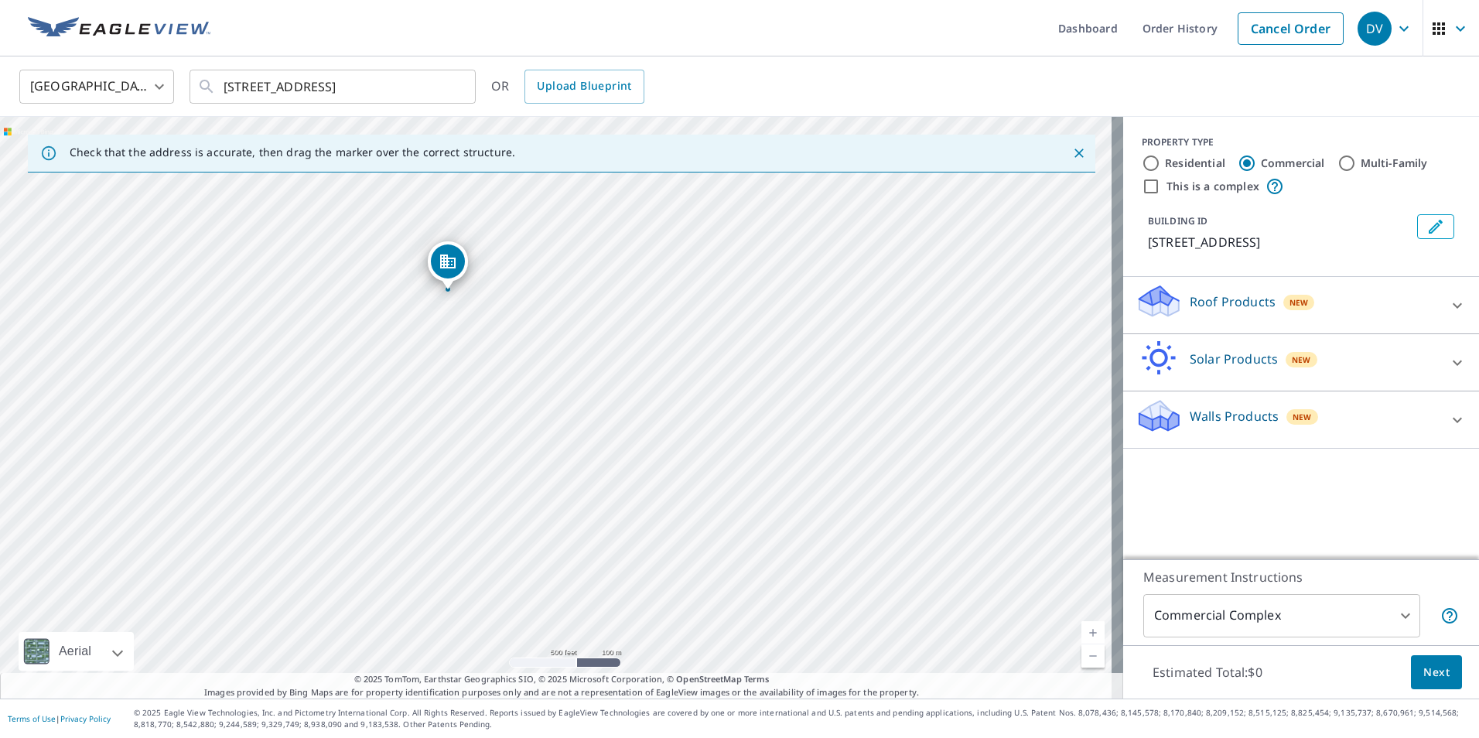
click at [533, 309] on div "[STREET_ADDRESS]" at bounding box center [561, 408] width 1123 height 582
drag, startPoint x: 588, startPoint y: 307, endPoint x: 593, endPoint y: 273, distance: 34.5
click at [593, 273] on div "[STREET_ADDRESS]" at bounding box center [561, 408] width 1123 height 582
drag, startPoint x: 587, startPoint y: 412, endPoint x: 589, endPoint y: 281, distance: 130.7
click at [589, 281] on div "[STREET_ADDRESS]" at bounding box center [561, 408] width 1123 height 582
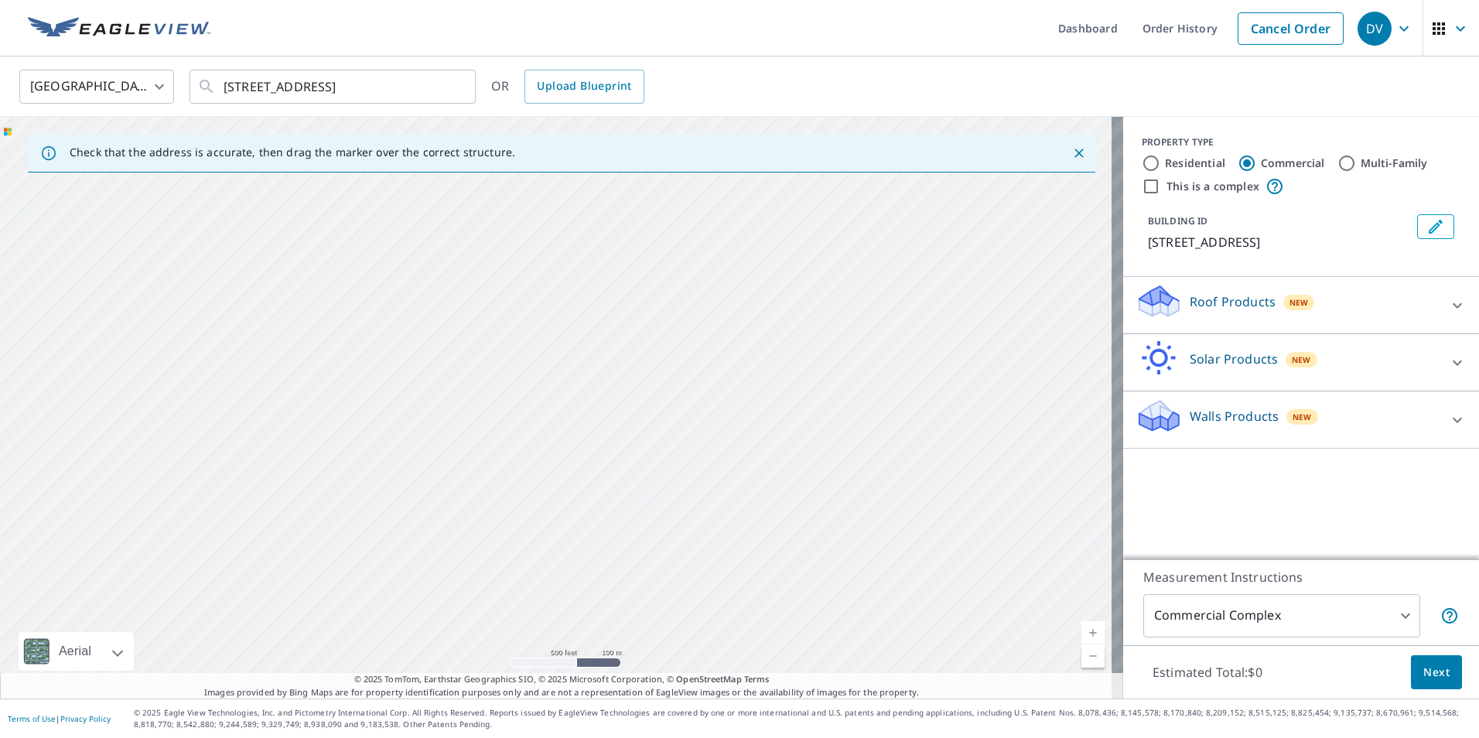
drag, startPoint x: 694, startPoint y: 353, endPoint x: 507, endPoint y: 391, distance: 191.1
click at [507, 391] on div "[STREET_ADDRESS]" at bounding box center [561, 408] width 1123 height 582
drag, startPoint x: 313, startPoint y: 455, endPoint x: 653, endPoint y: 418, distance: 341.6
click at [653, 418] on div "[STREET_ADDRESS]" at bounding box center [561, 408] width 1123 height 582
drag, startPoint x: 639, startPoint y: 244, endPoint x: 626, endPoint y: 441, distance: 196.8
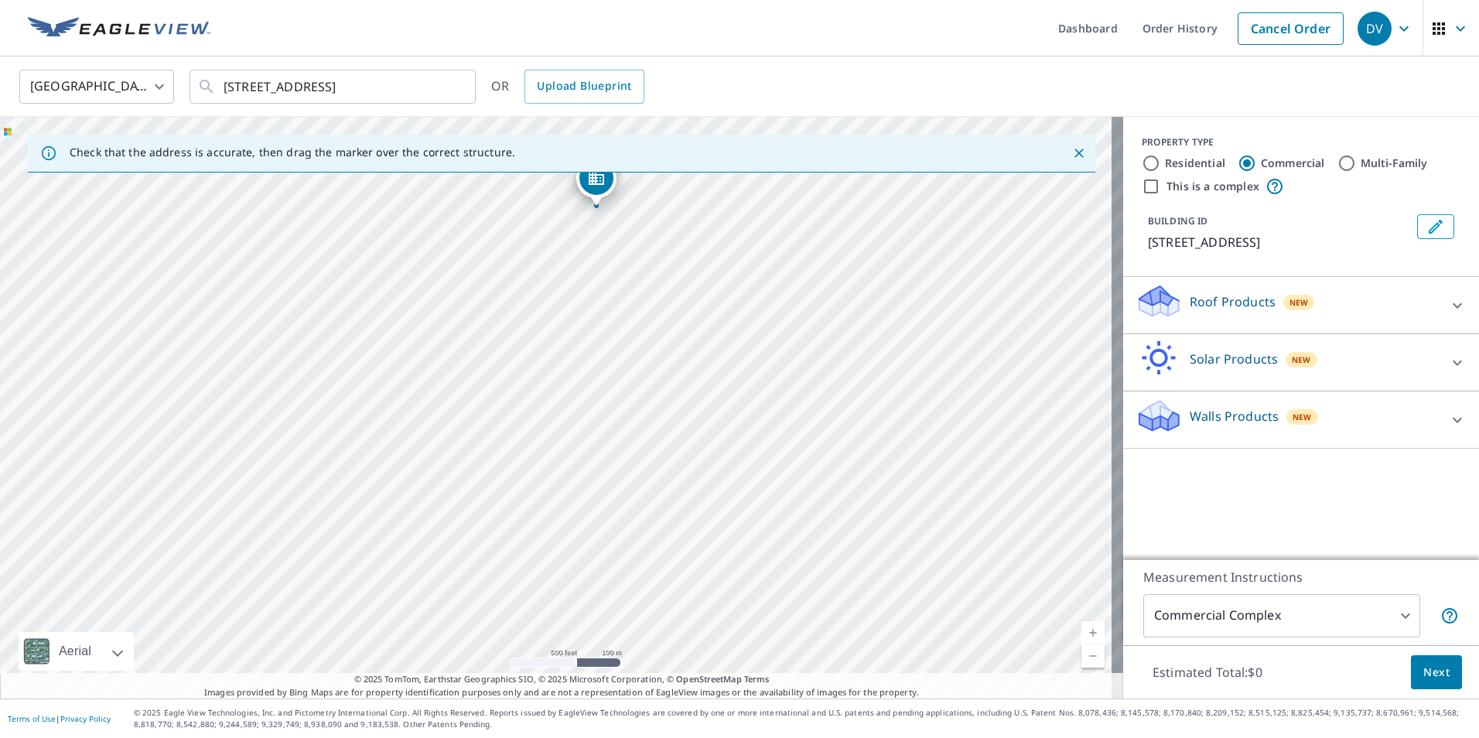
click at [626, 441] on div "[STREET_ADDRESS]" at bounding box center [561, 408] width 1123 height 582
click at [583, 355] on div "[STREET_ADDRESS]" at bounding box center [561, 408] width 1123 height 582
drag, startPoint x: 599, startPoint y: 363, endPoint x: 606, endPoint y: 302, distance: 61.6
click at [606, 302] on div "[STREET_ADDRESS]" at bounding box center [561, 408] width 1123 height 582
click at [517, 372] on div "[STREET_ADDRESS]" at bounding box center [561, 408] width 1123 height 582
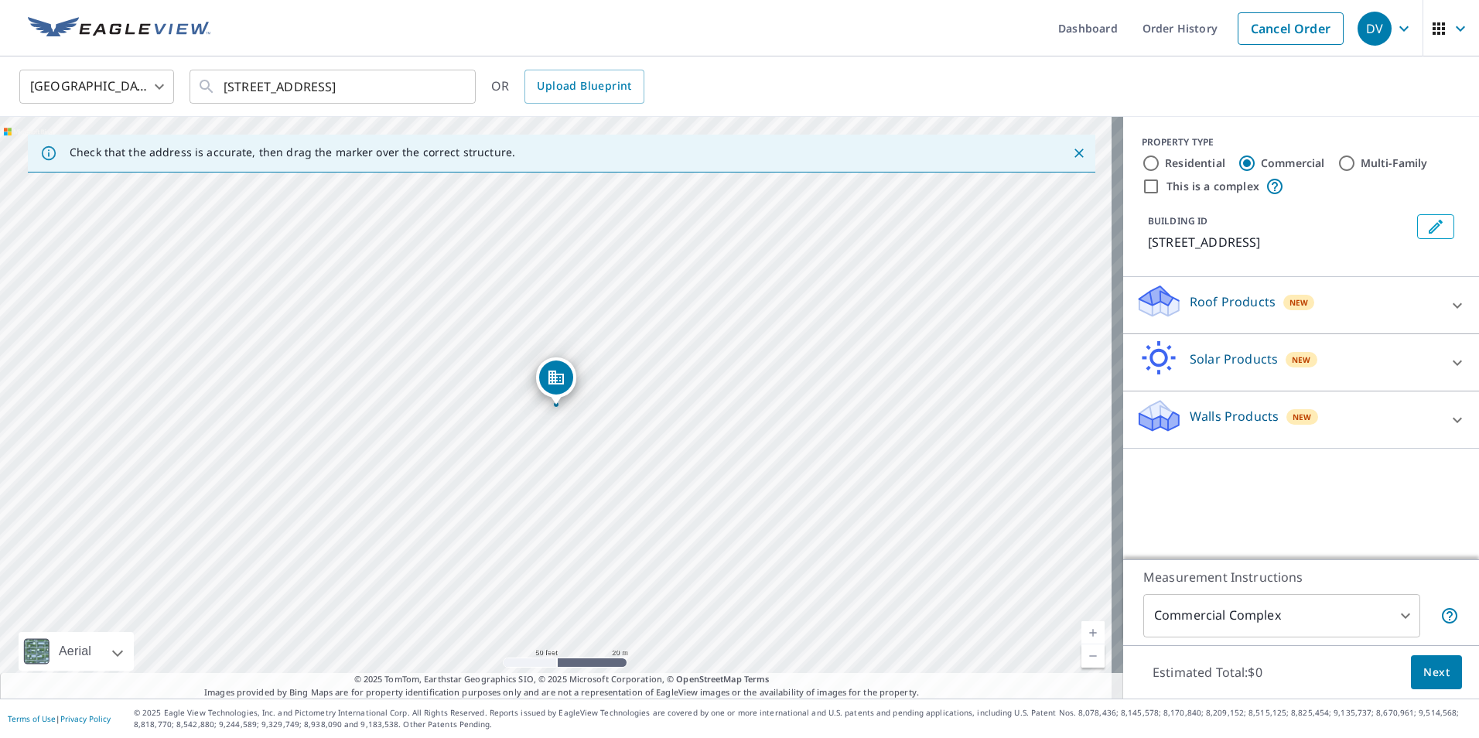
click at [1223, 299] on p "Roof Products" at bounding box center [1232, 301] width 86 height 19
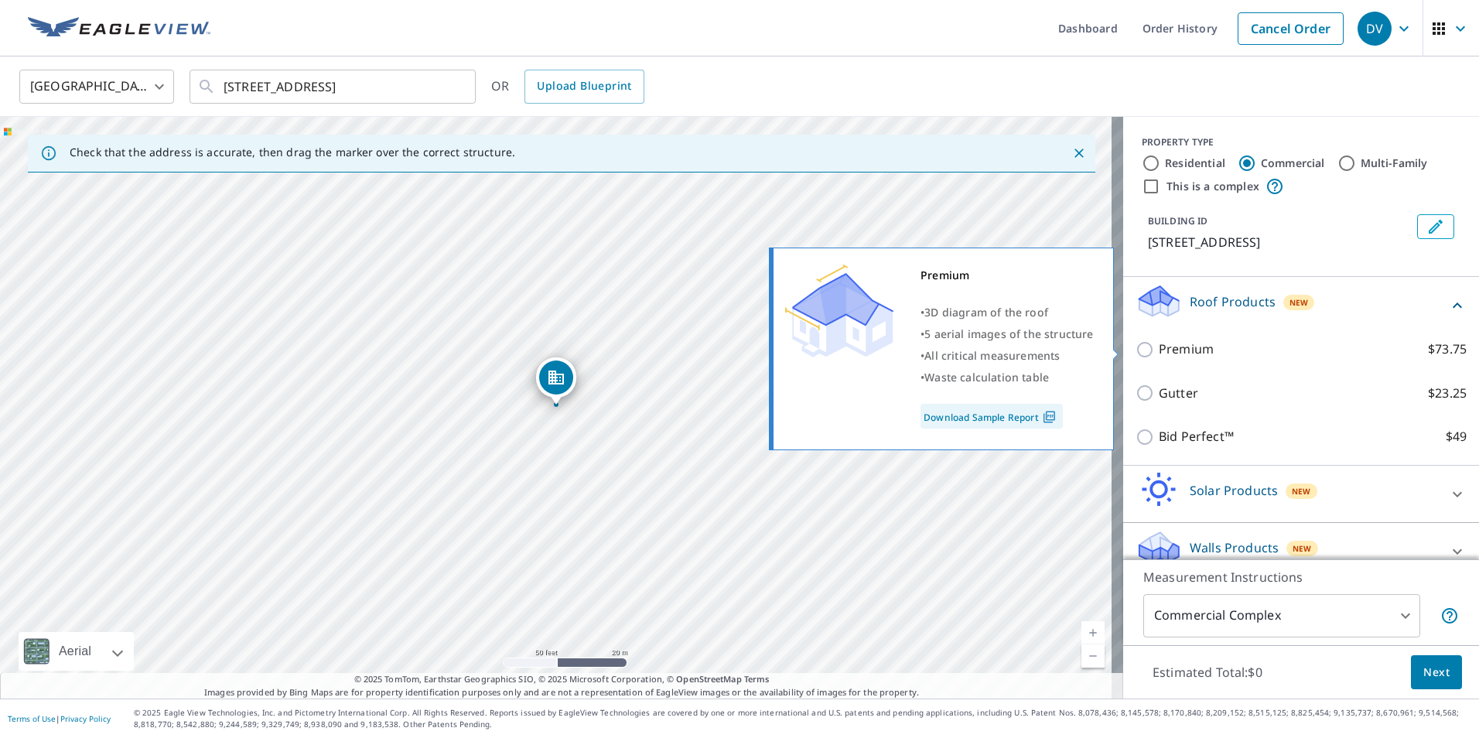
click at [1172, 347] on p "Premium" at bounding box center [1185, 348] width 55 height 19
click at [1158, 347] on input "Premium $73.75" at bounding box center [1146, 349] width 23 height 19
checkbox input "true"
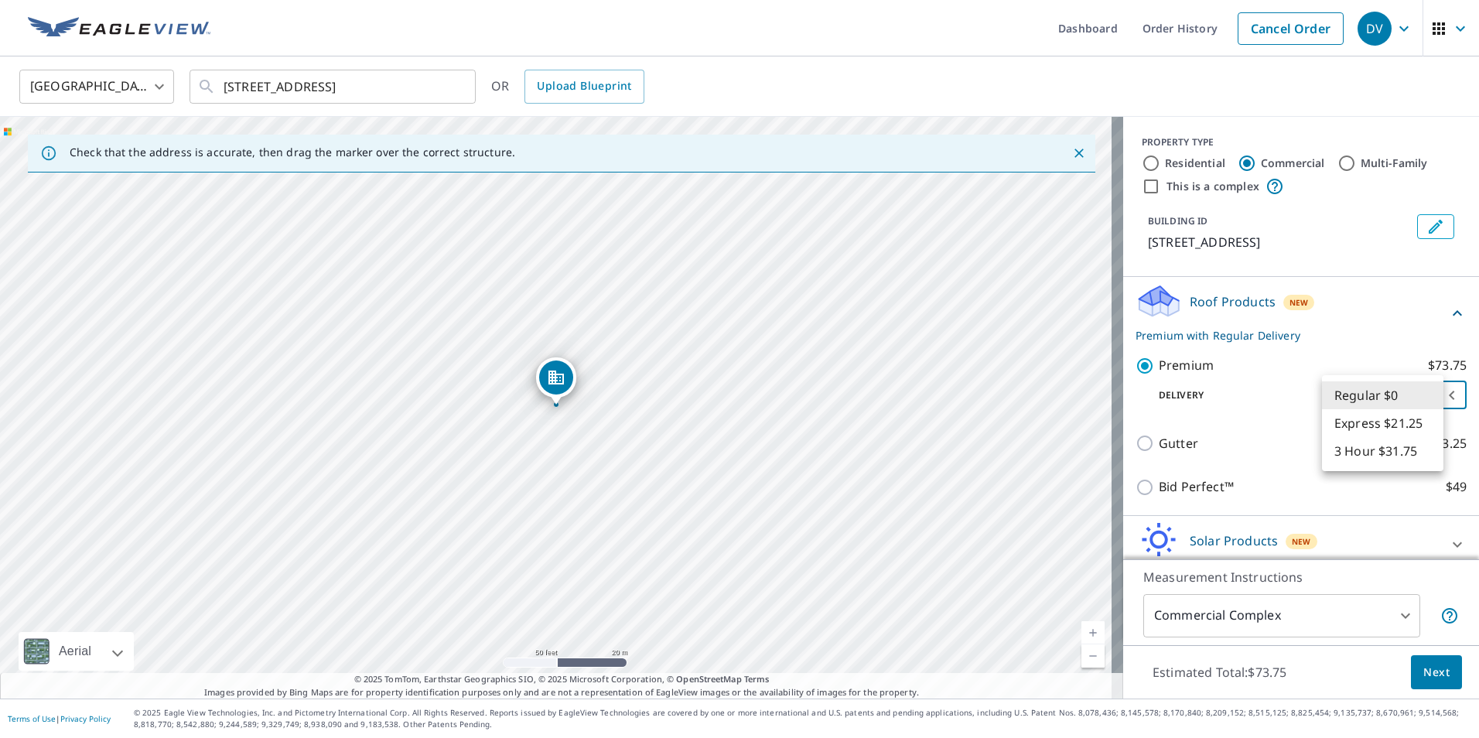
click at [1432, 394] on body "DV DV Dashboard Order History Cancel Order DV [GEOGRAPHIC_DATA] [GEOGRAPHIC_DAT…" at bounding box center [739, 369] width 1479 height 738
click at [1347, 392] on li "Regular $0" at bounding box center [1382, 395] width 121 height 28
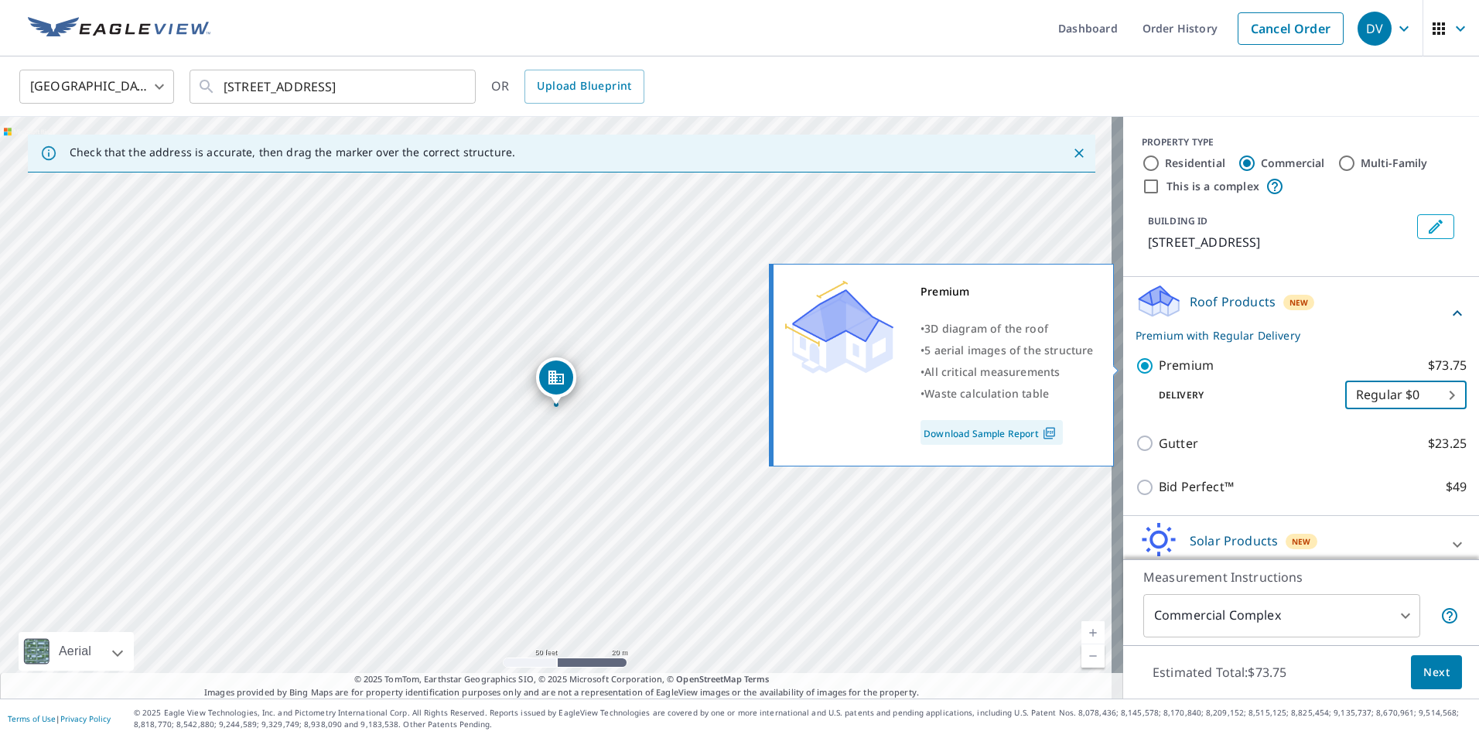
scroll to position [71, 0]
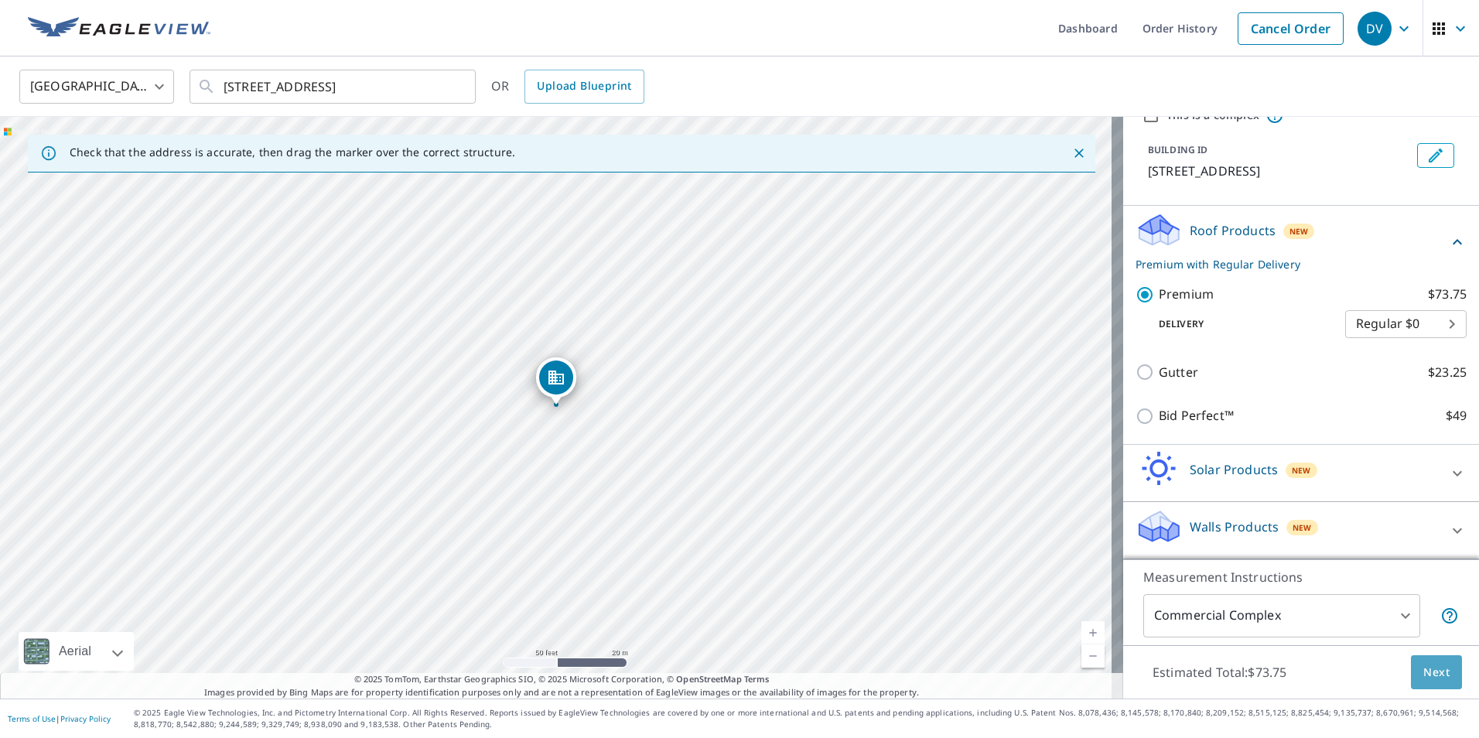
click at [1423, 679] on span "Next" at bounding box center [1436, 672] width 26 height 19
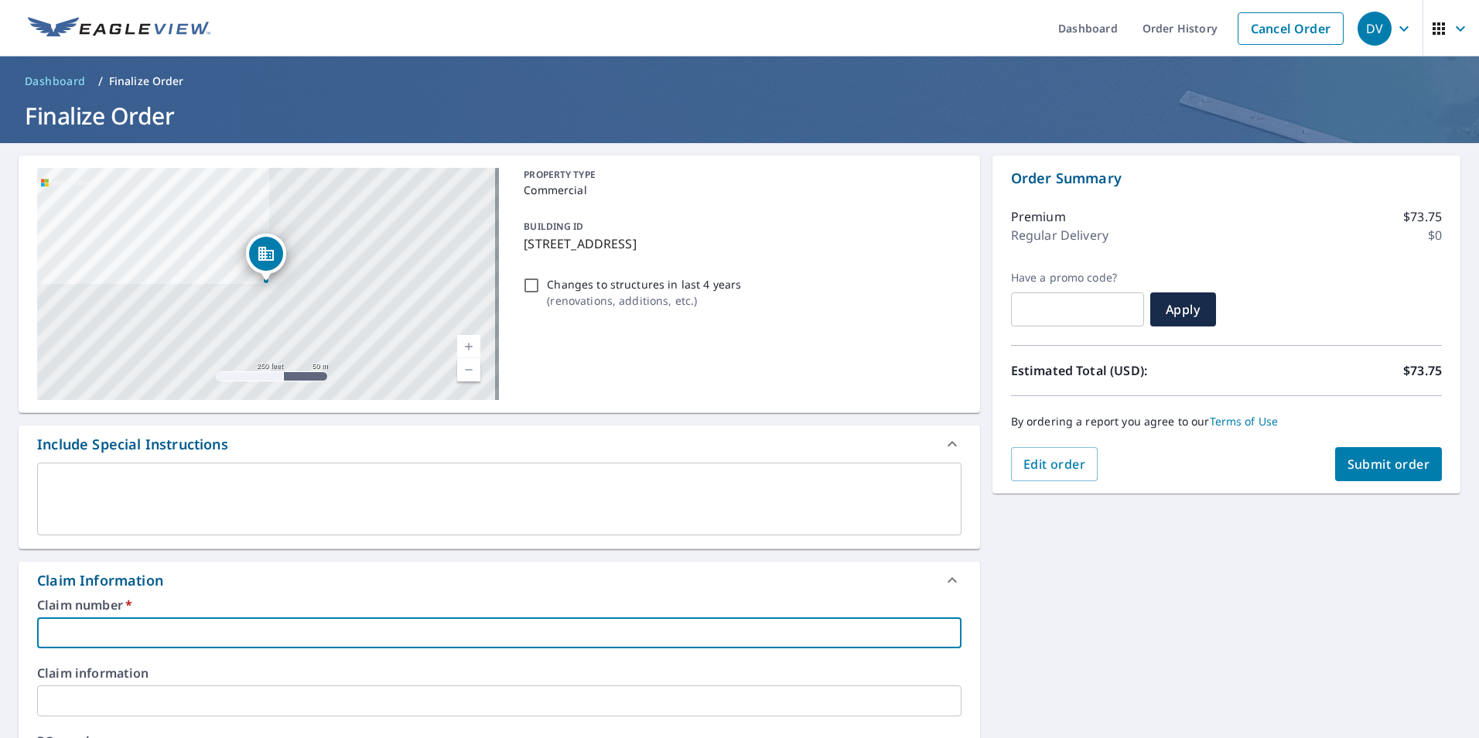
click at [233, 627] on input "text" at bounding box center [499, 632] width 924 height 31
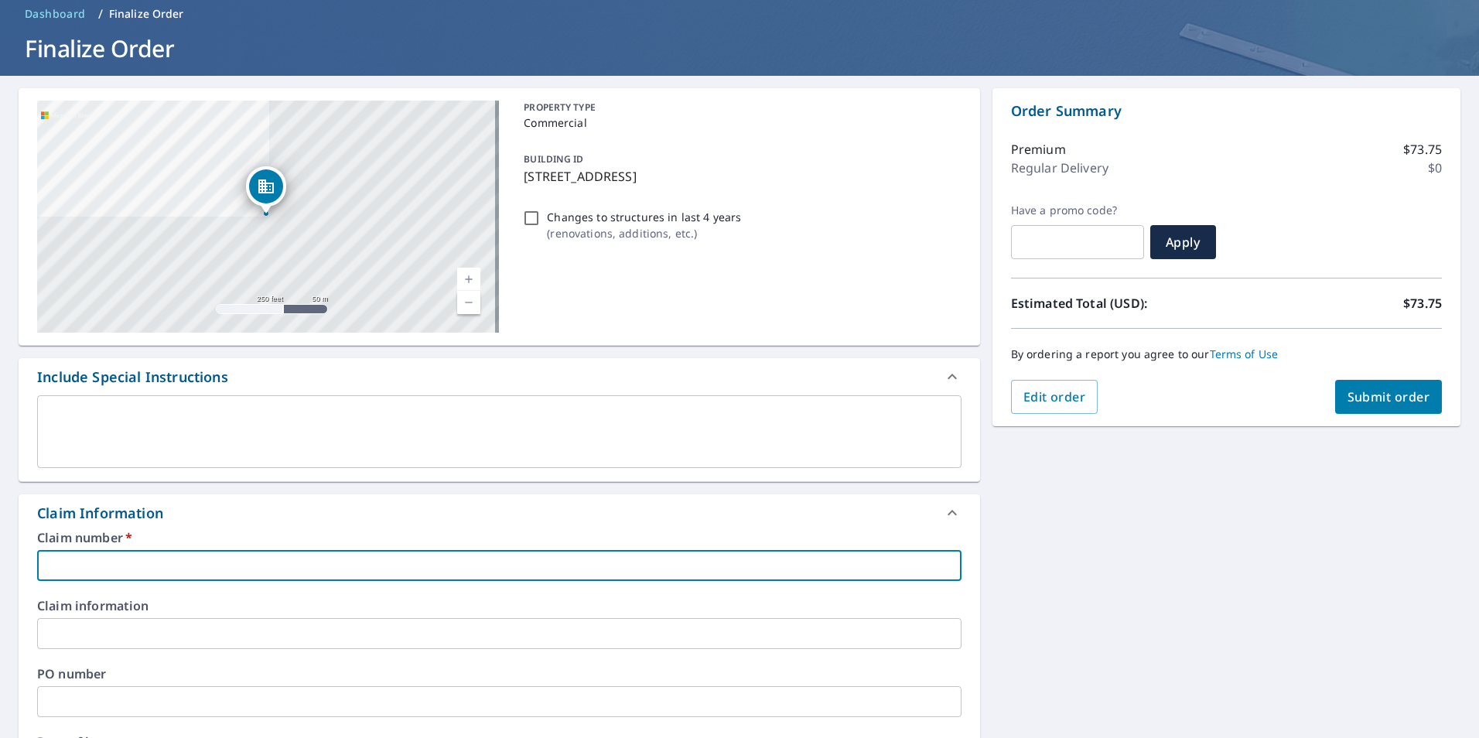
scroll to position [155, 0]
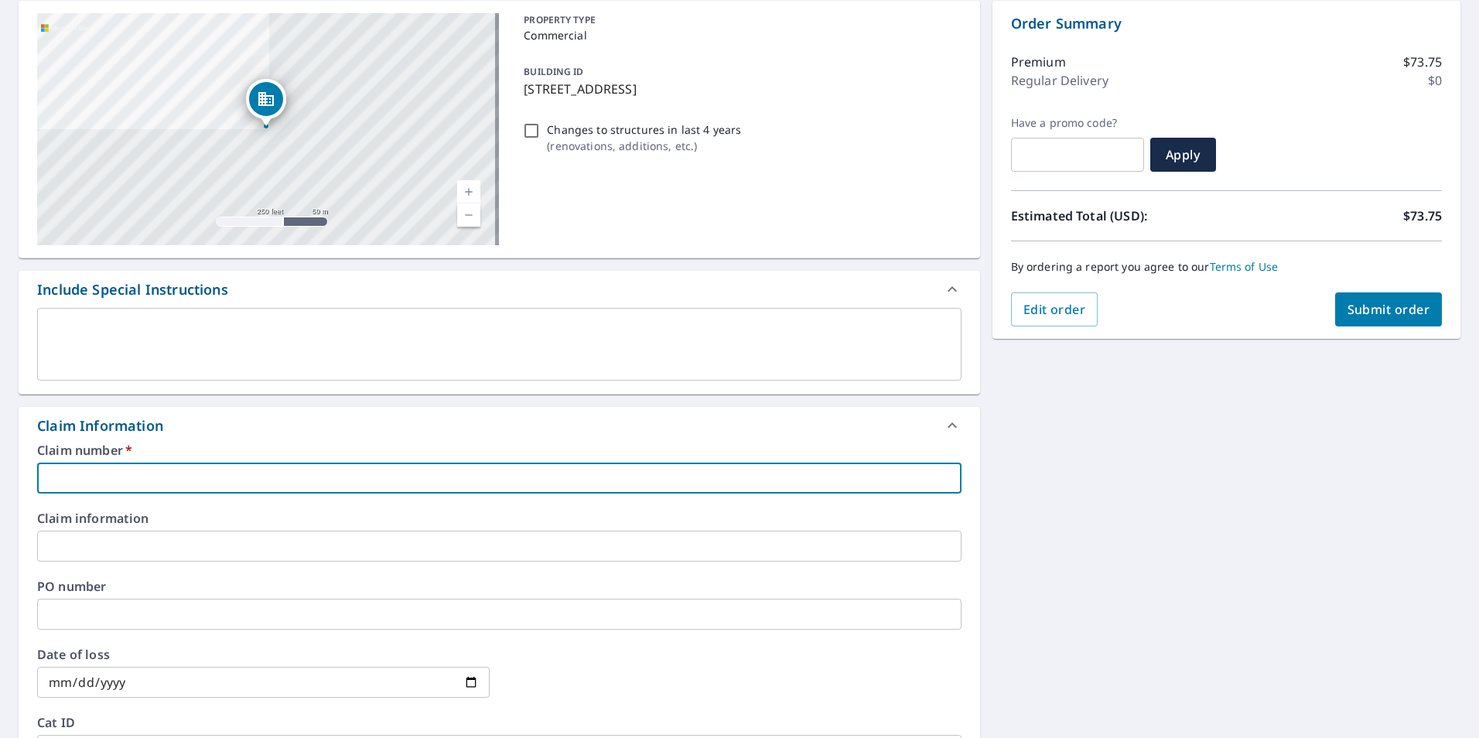
click at [376, 478] on input "text" at bounding box center [499, 477] width 924 height 31
type input "7892754"
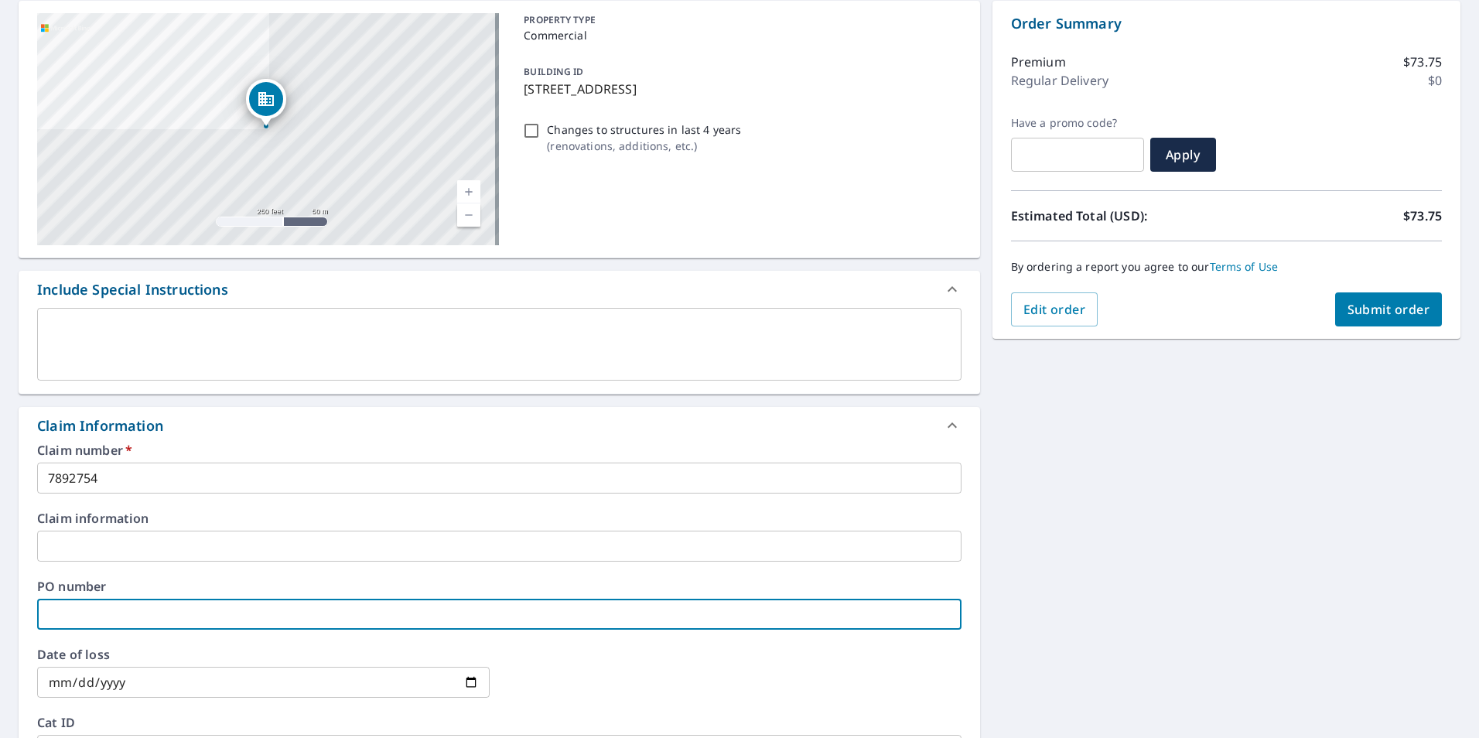
click at [151, 617] on input "text" at bounding box center [499, 614] width 924 height 31
type input "7892754"
click at [140, 544] on input "text" at bounding box center [499, 546] width 924 height 31
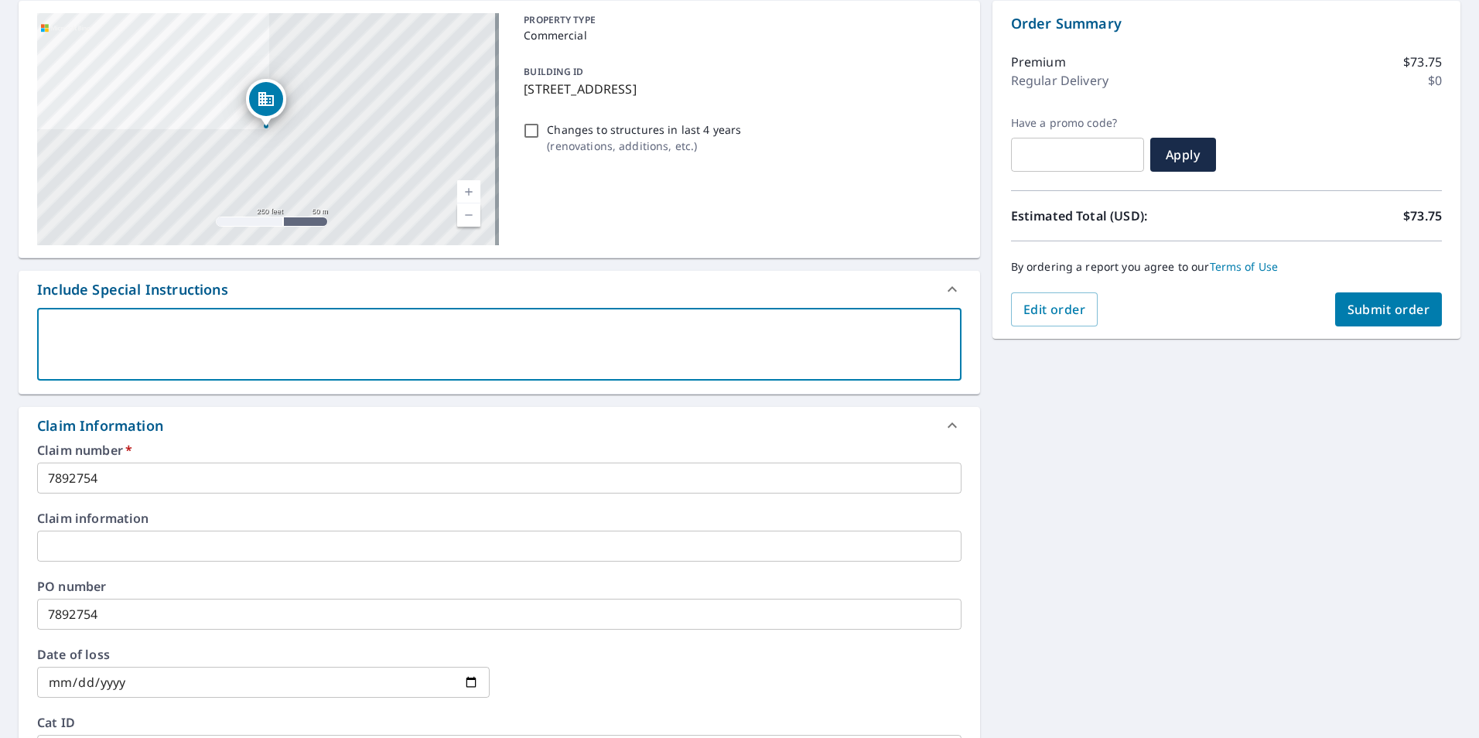
click at [167, 352] on textarea at bounding box center [499, 344] width 902 height 44
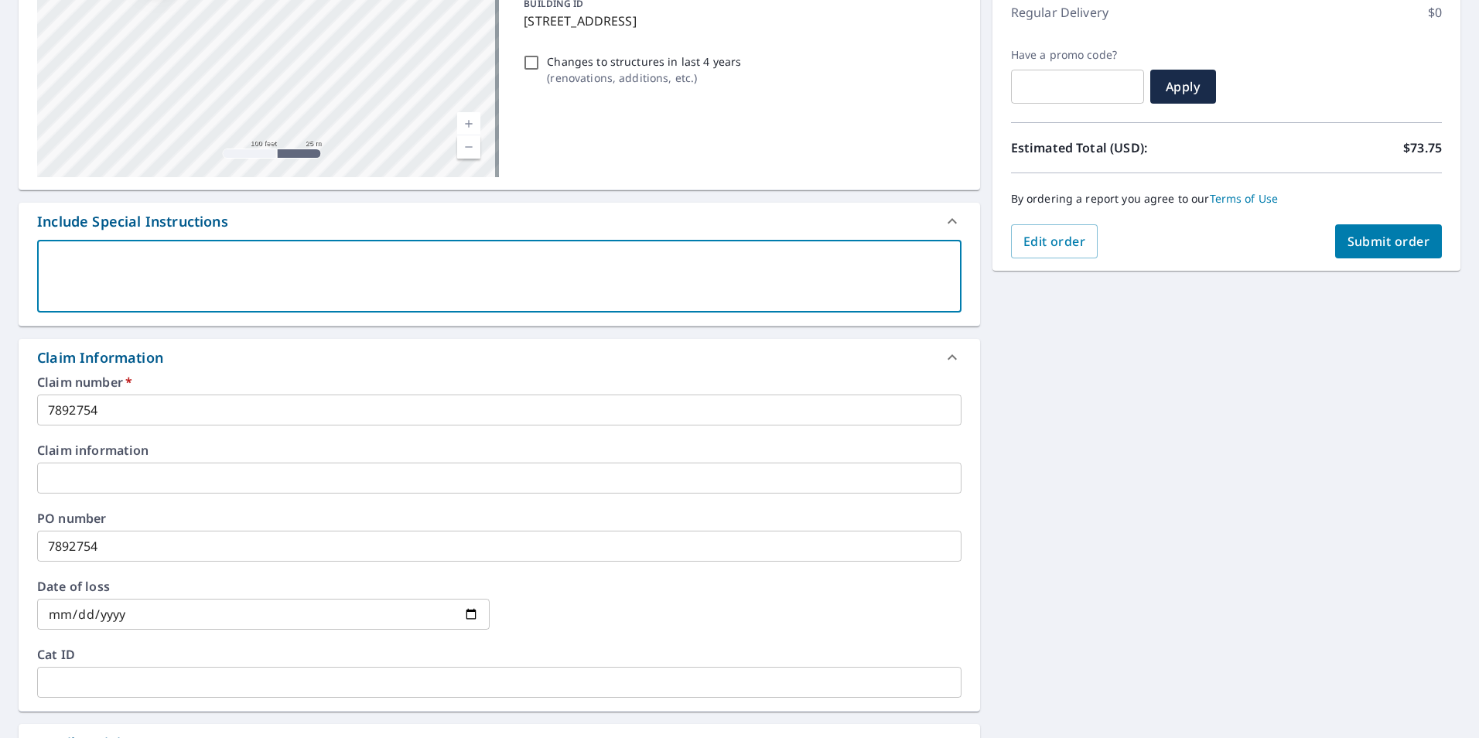
scroll to position [232, 0]
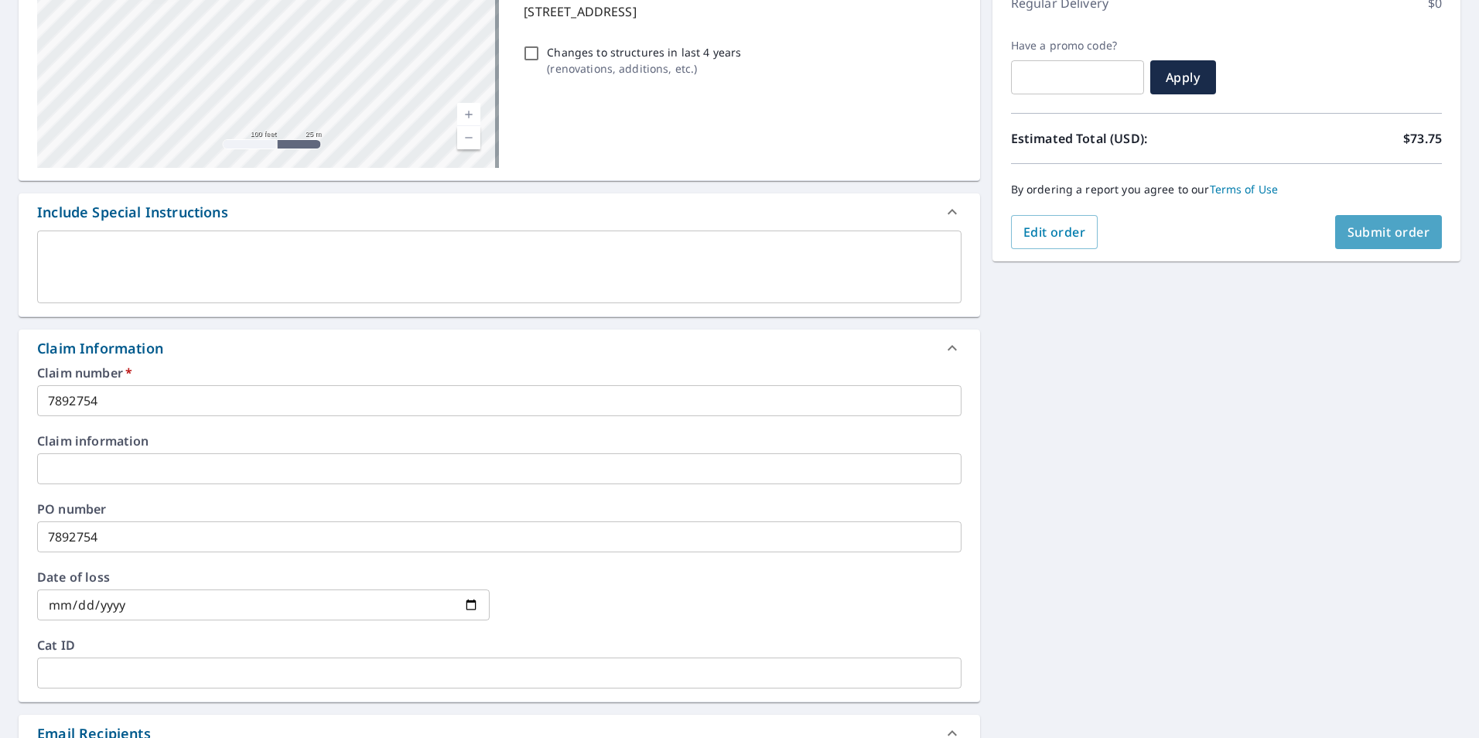
click at [1347, 232] on span "Submit order" at bounding box center [1388, 231] width 83 height 17
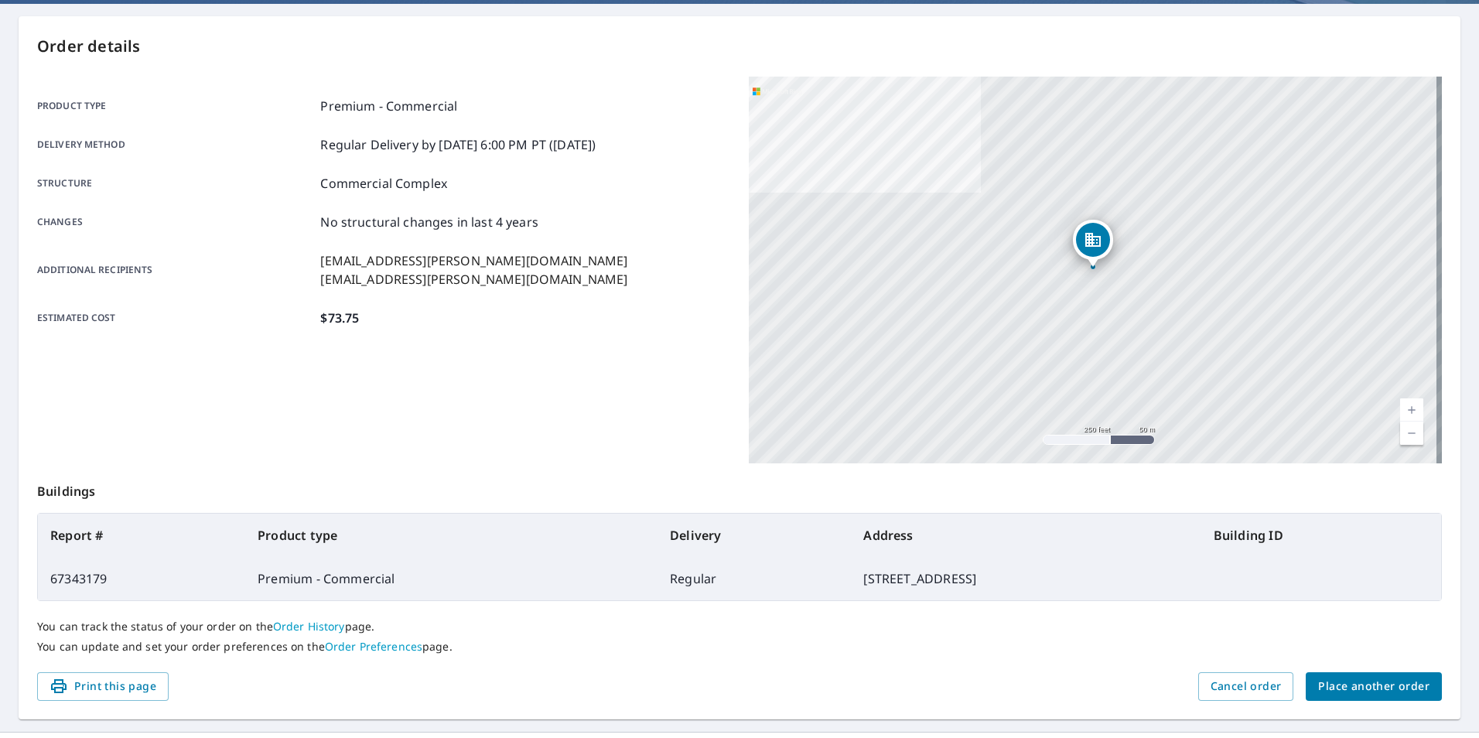
scroll to position [155, 0]
